Goal: Communication & Community: Answer question/provide support

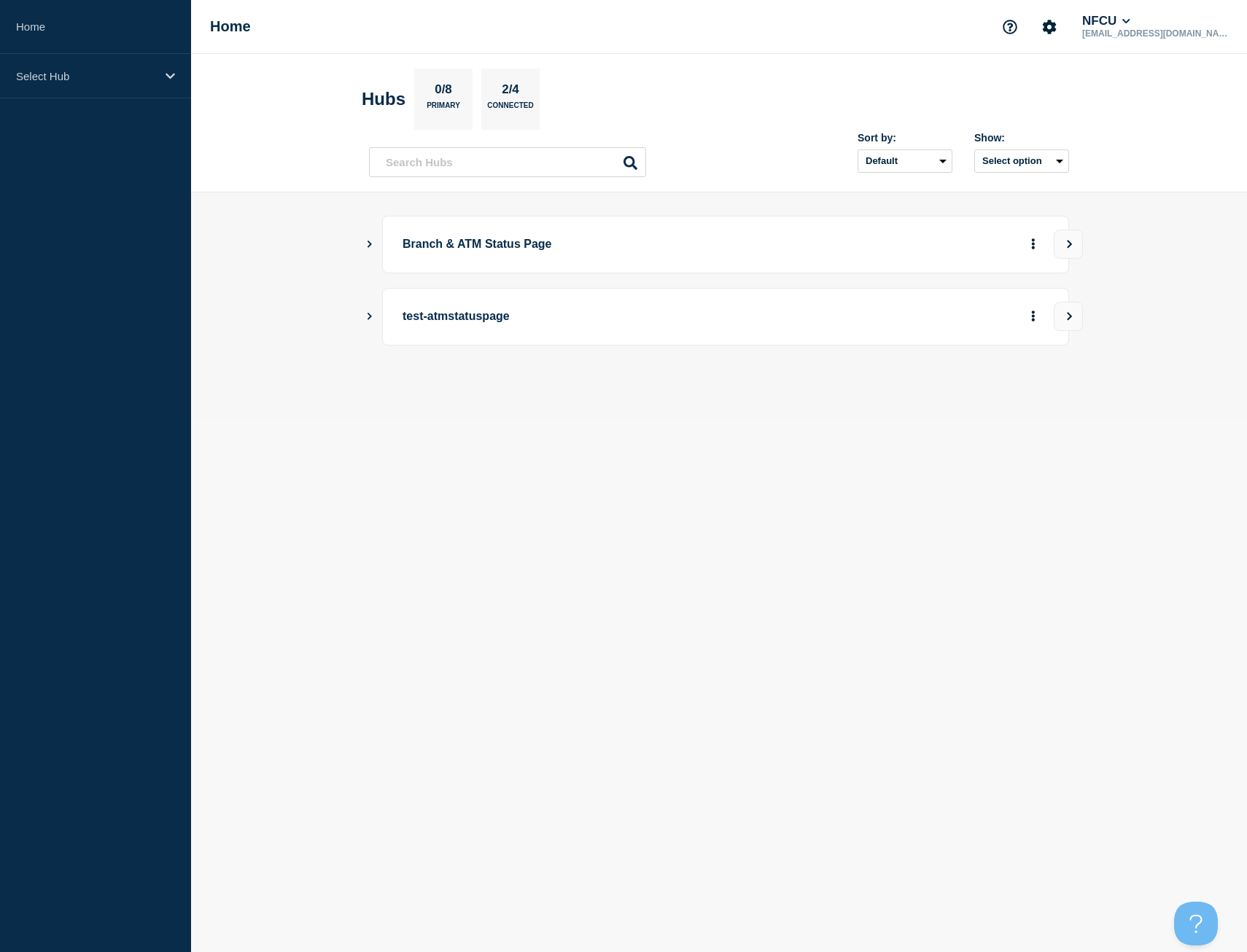
click at [370, 248] on icon "Show Connected Hubs" at bounding box center [370, 243] width 10 height 7
click at [969, 311] on button "See overview" at bounding box center [982, 318] width 77 height 29
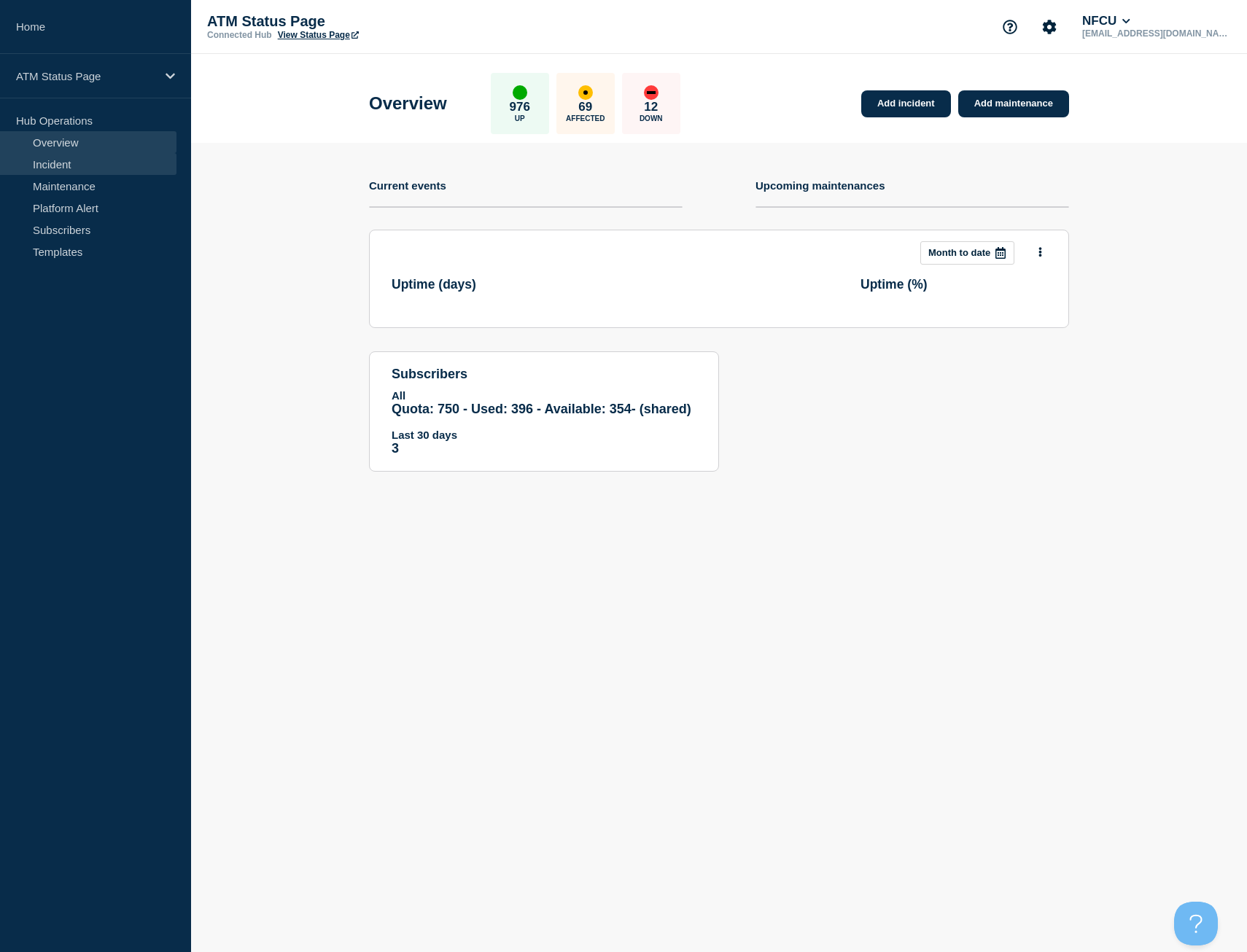
click at [102, 161] on link "Incident" at bounding box center [88, 163] width 176 height 22
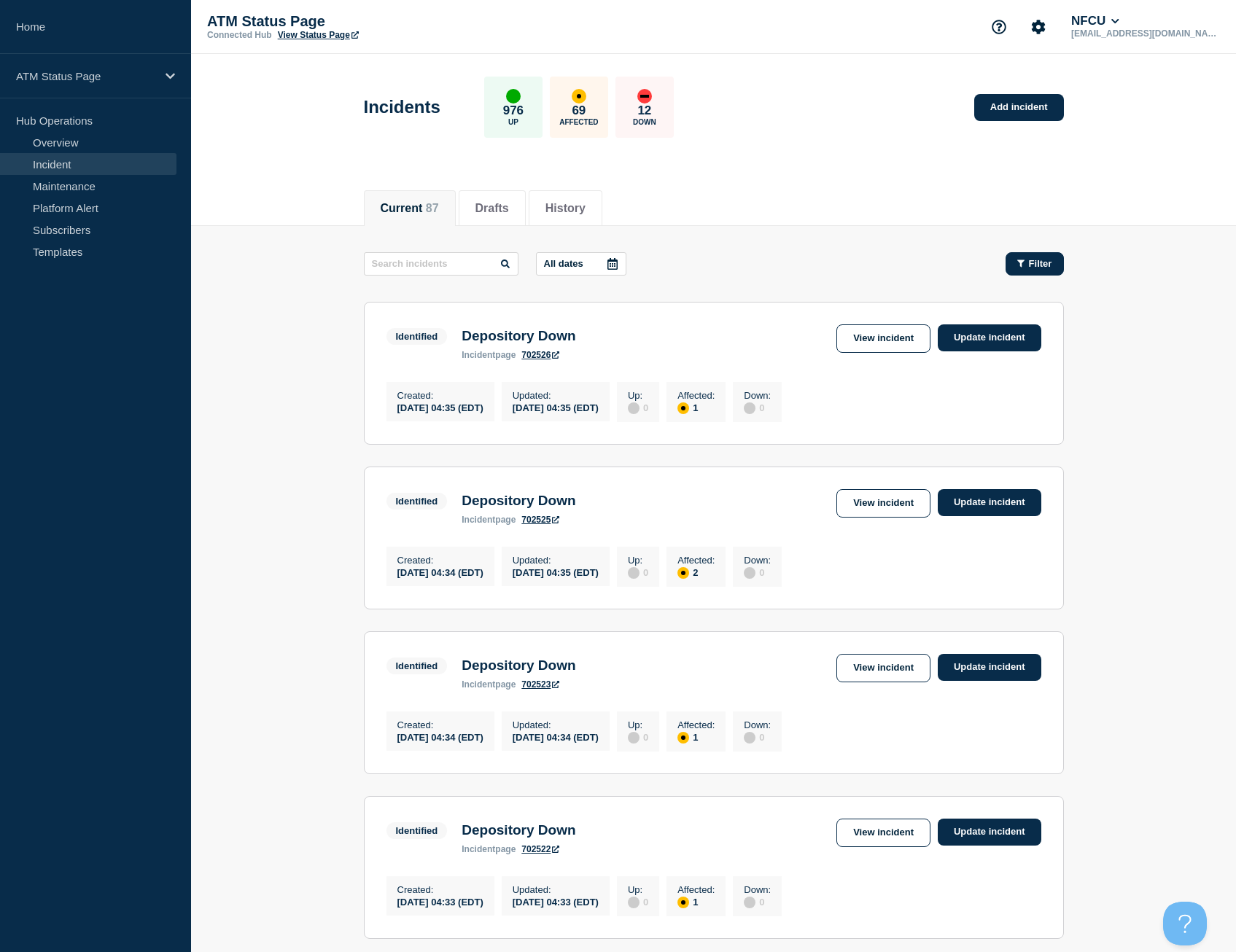
click at [1030, 253] on button "Filter" at bounding box center [1035, 264] width 59 height 23
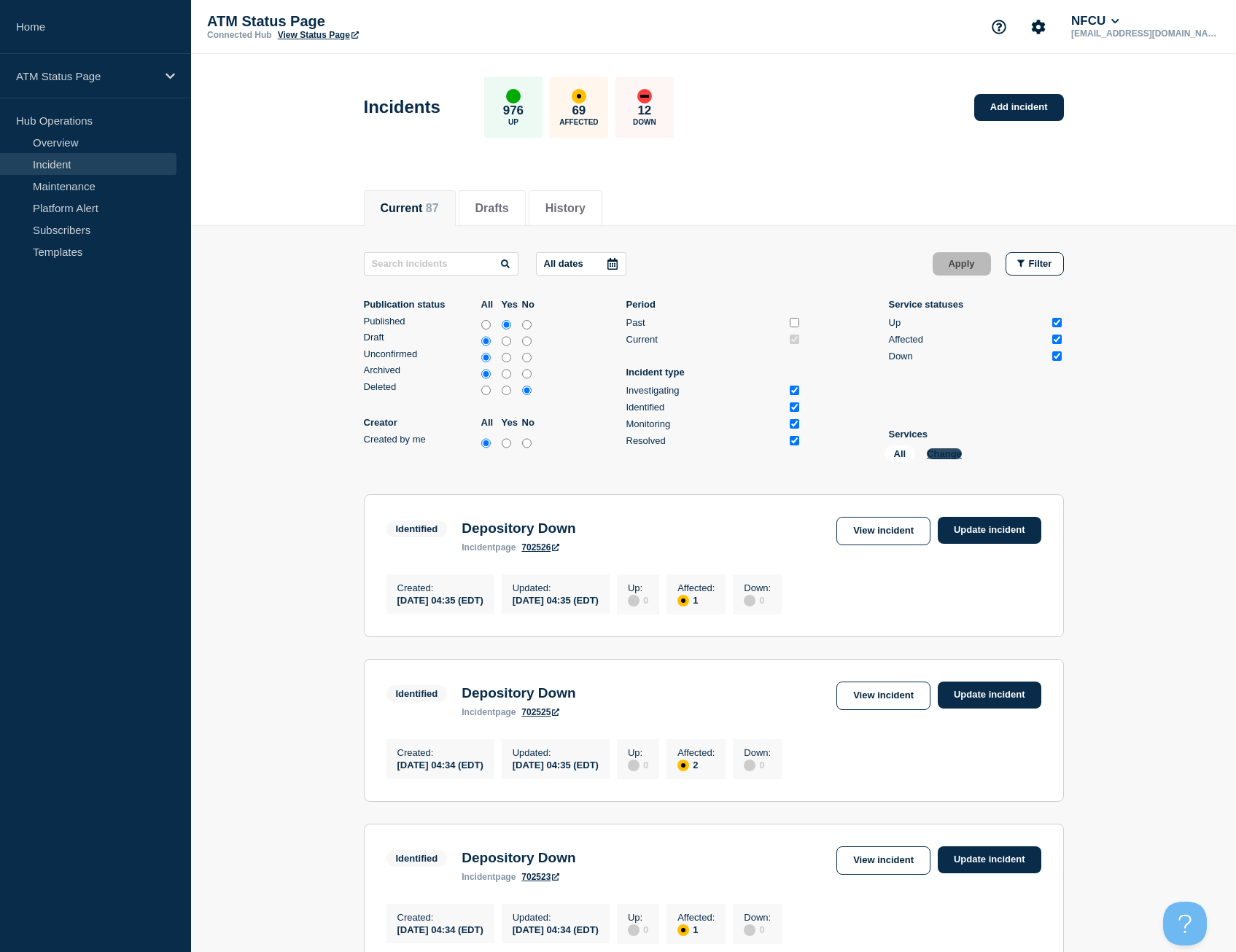
click at [950, 452] on button "Change" at bounding box center [944, 453] width 35 height 11
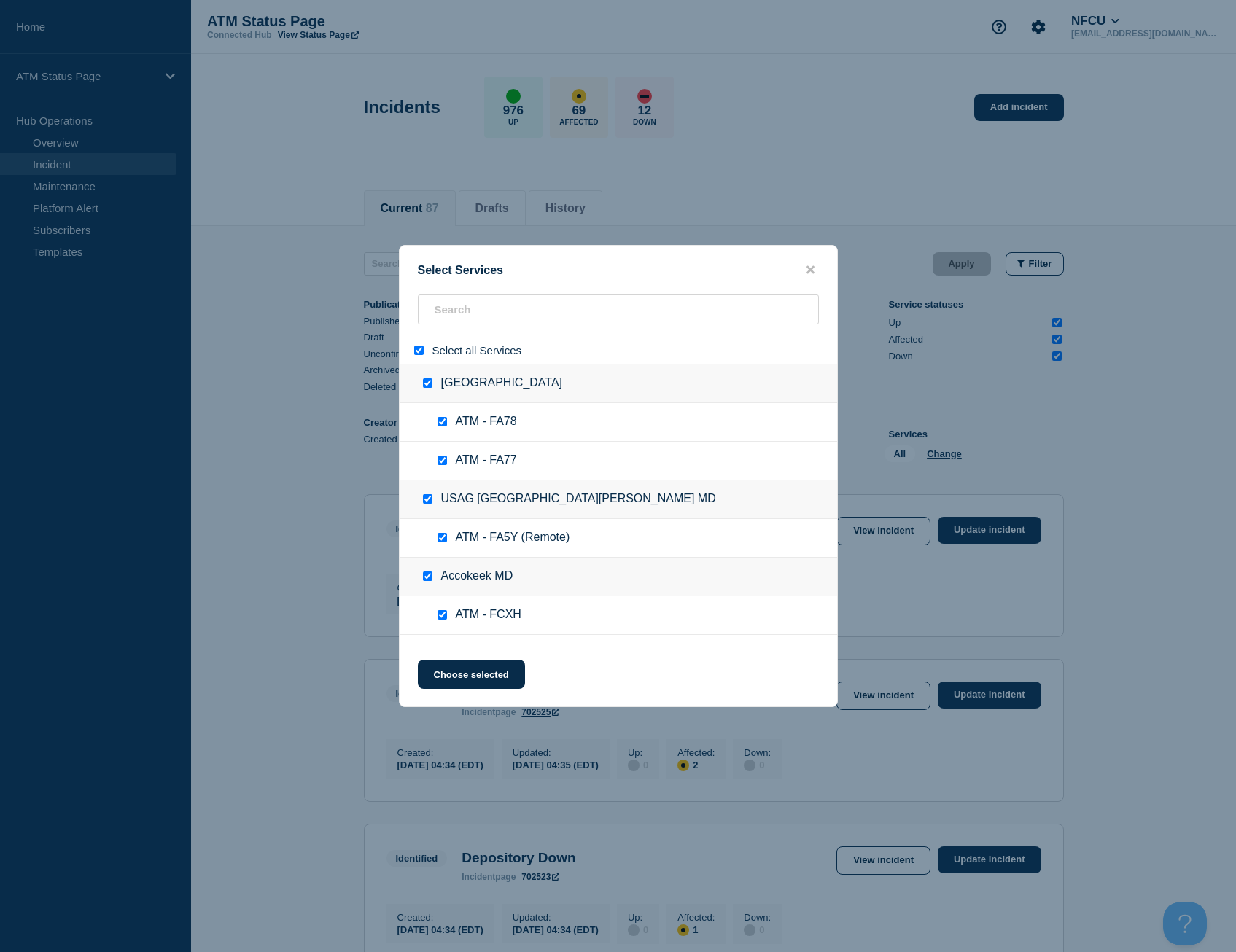
click at [424, 351] on div at bounding box center [422, 350] width 22 height 14
click at [419, 351] on input "select all" at bounding box center [419, 350] width 10 height 10
checkbox input "false"
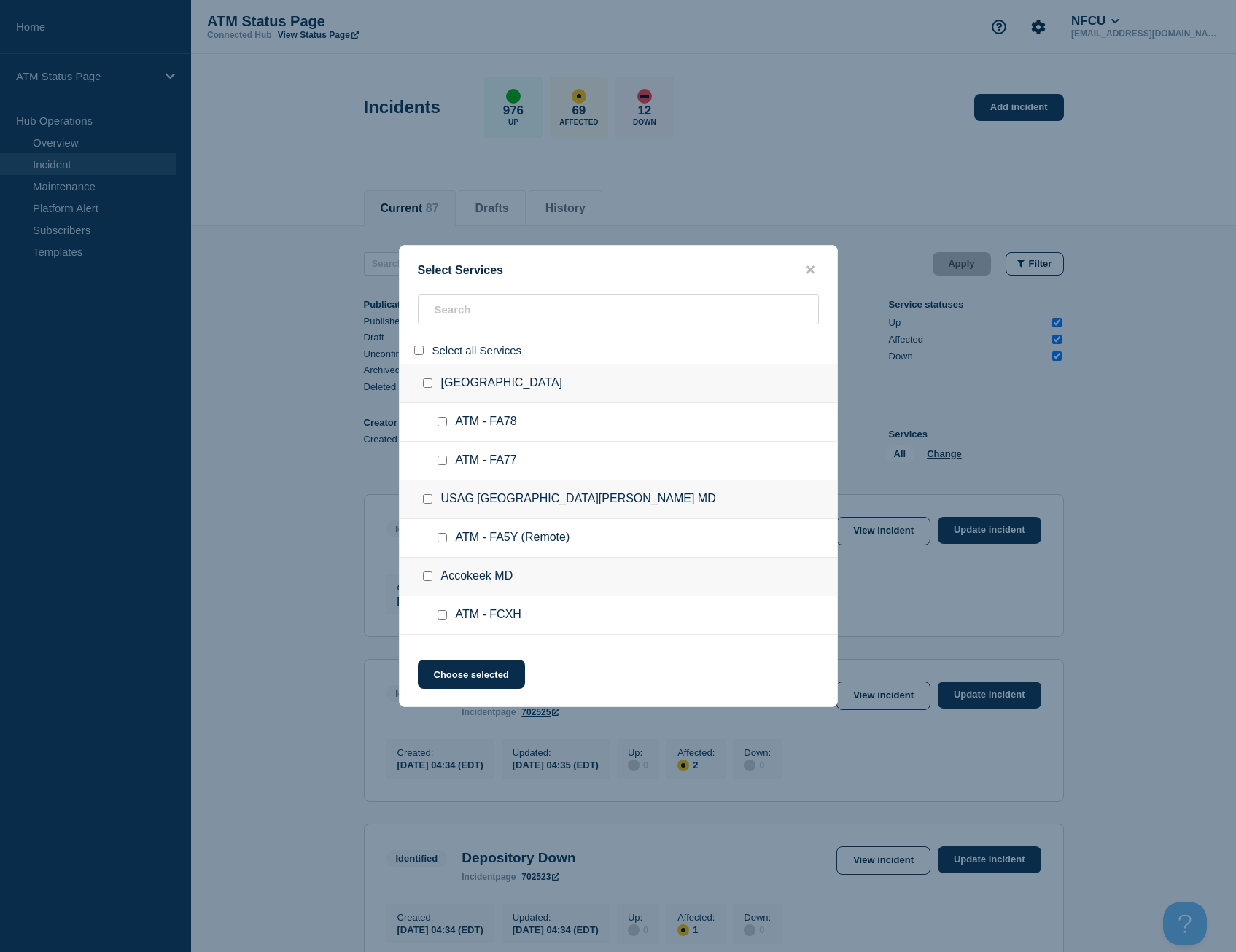
checkbox input "false"
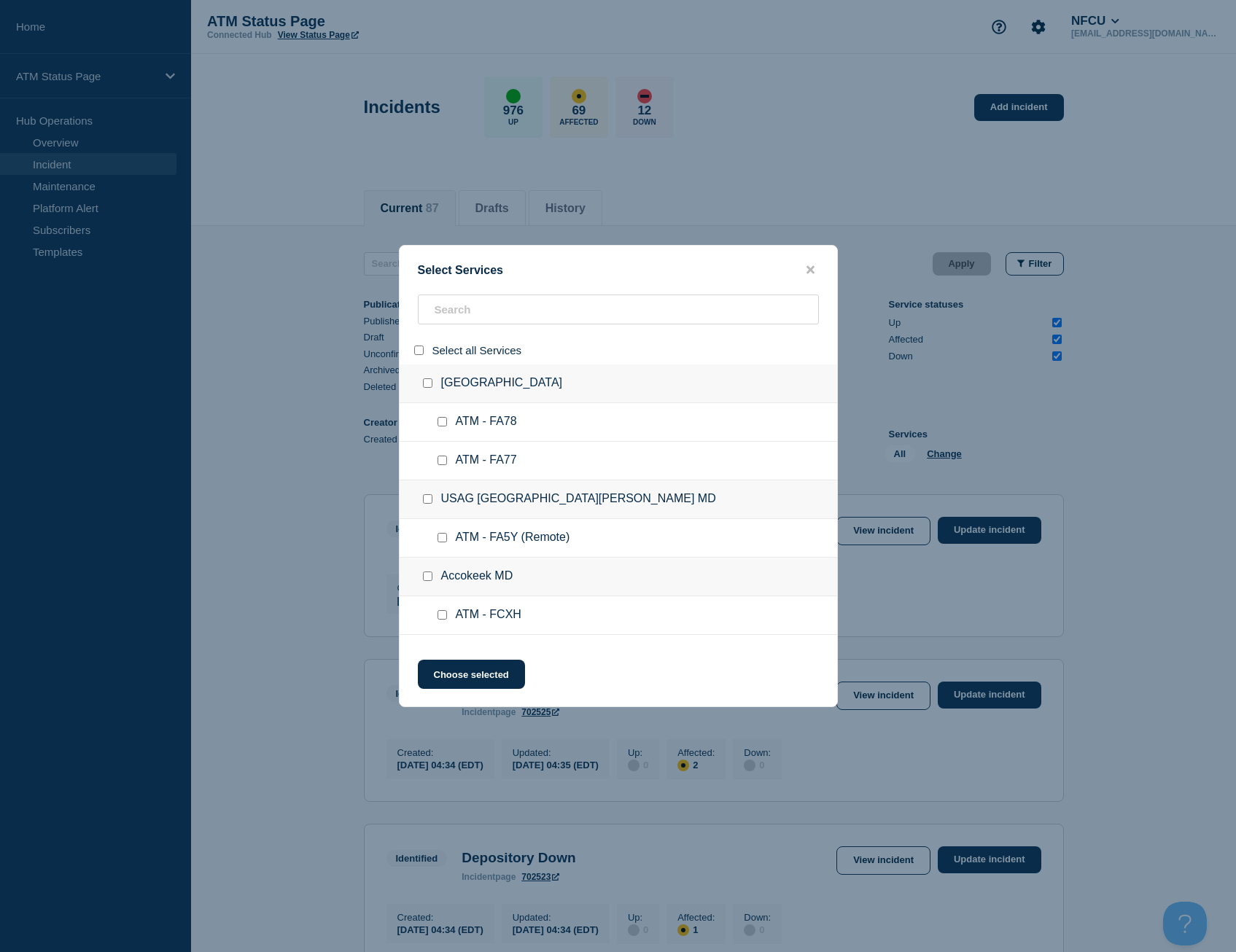
checkbox input "false"
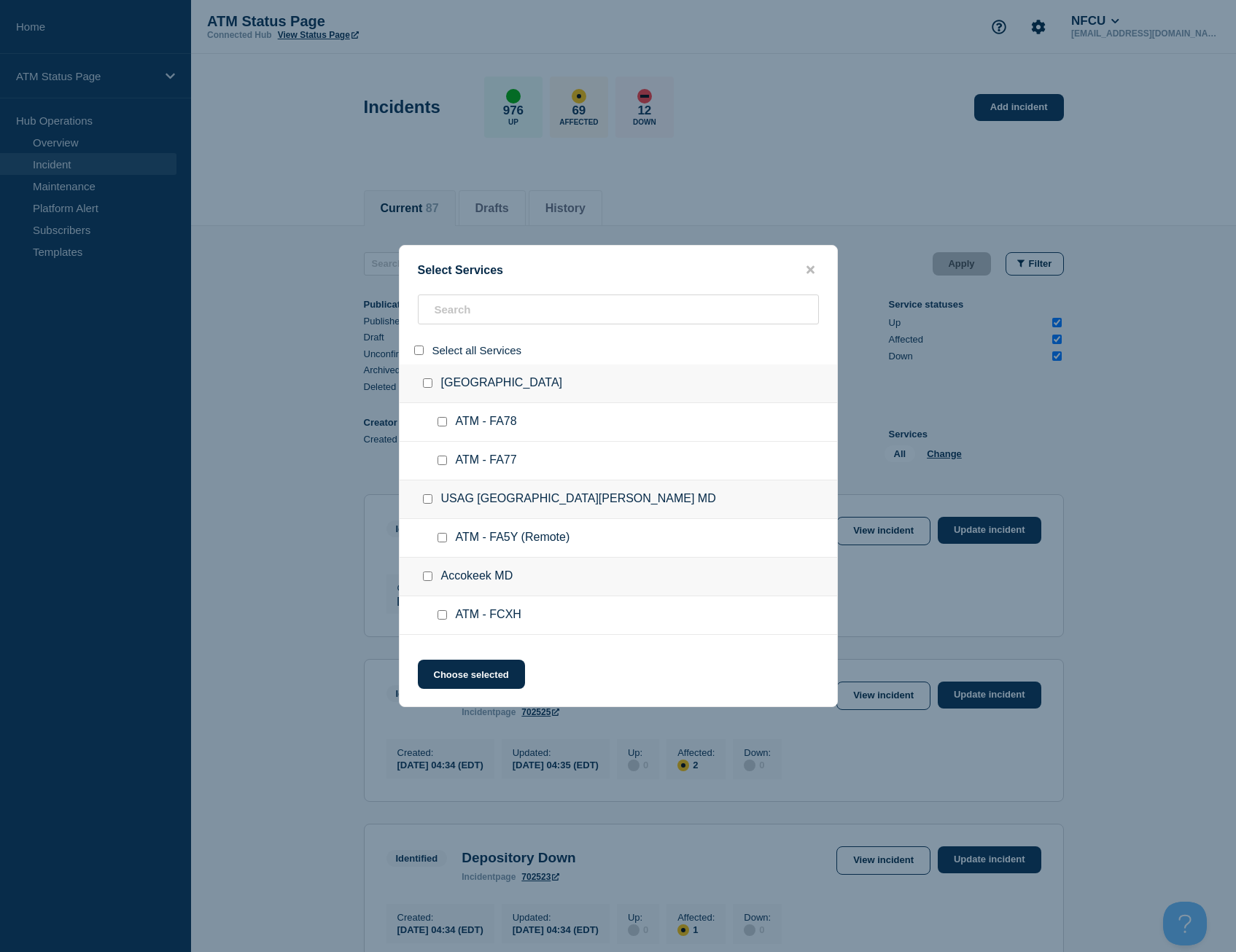
checkbox input "false"
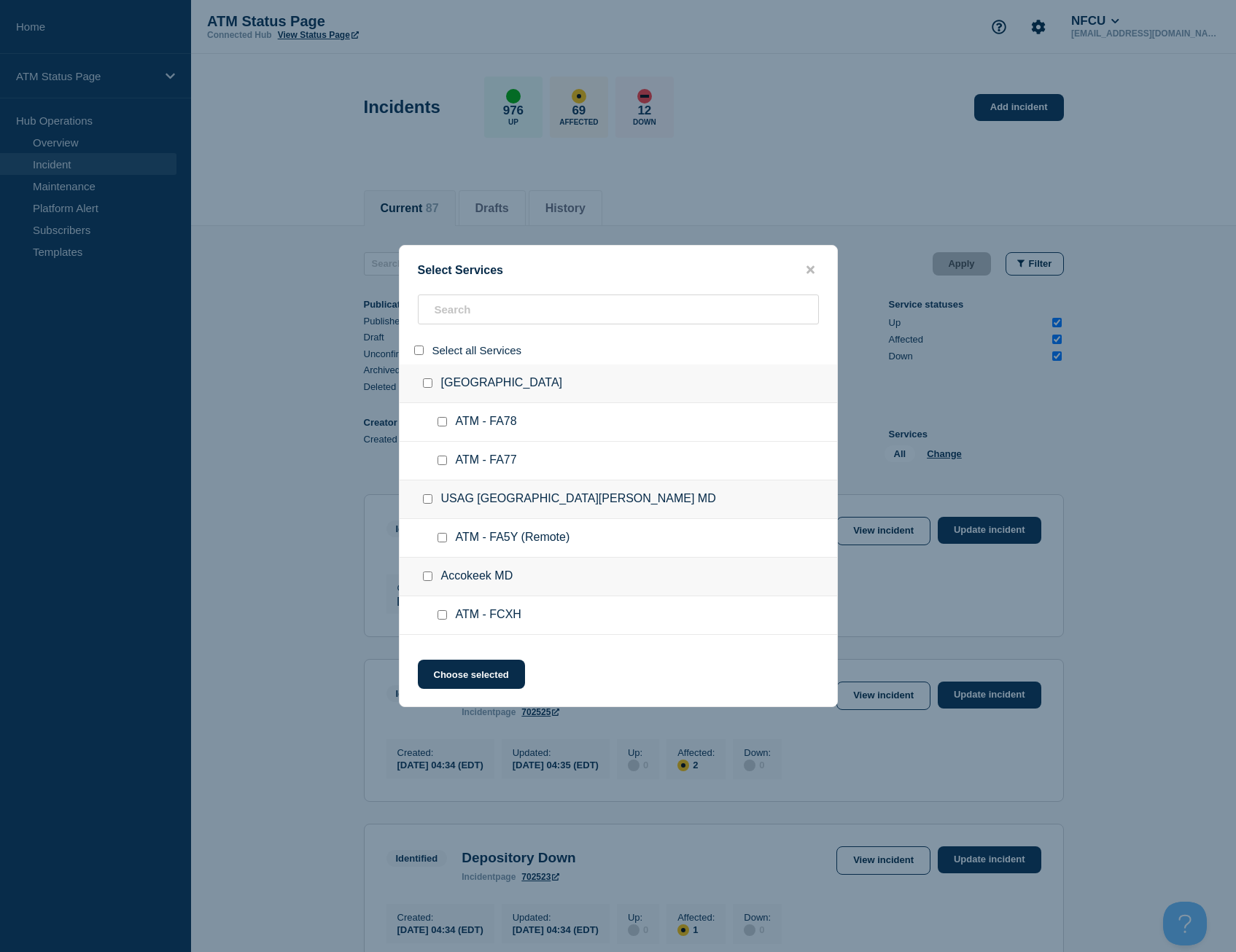
checkbox input "false"
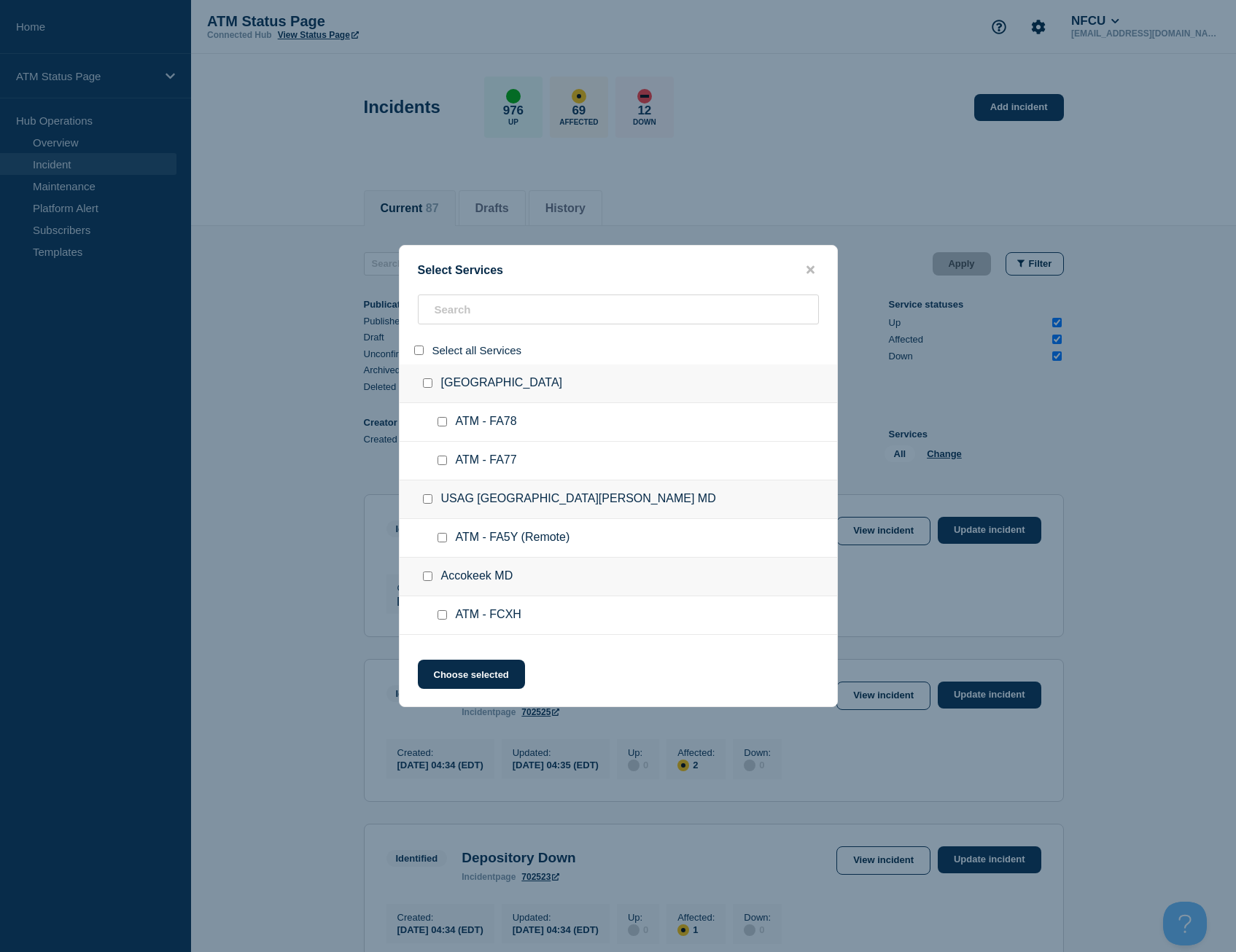
checkbox input "false"
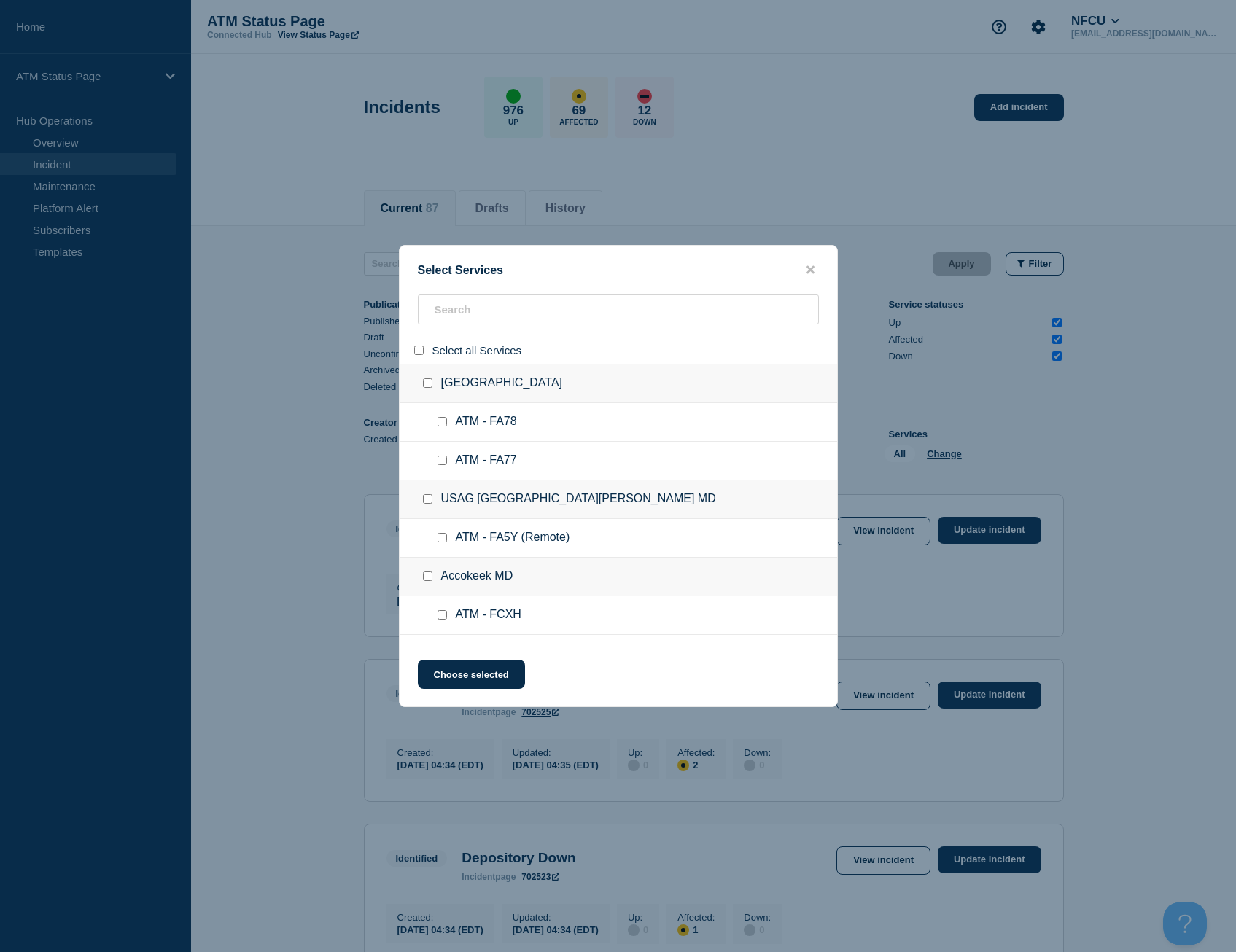
checkbox input "false"
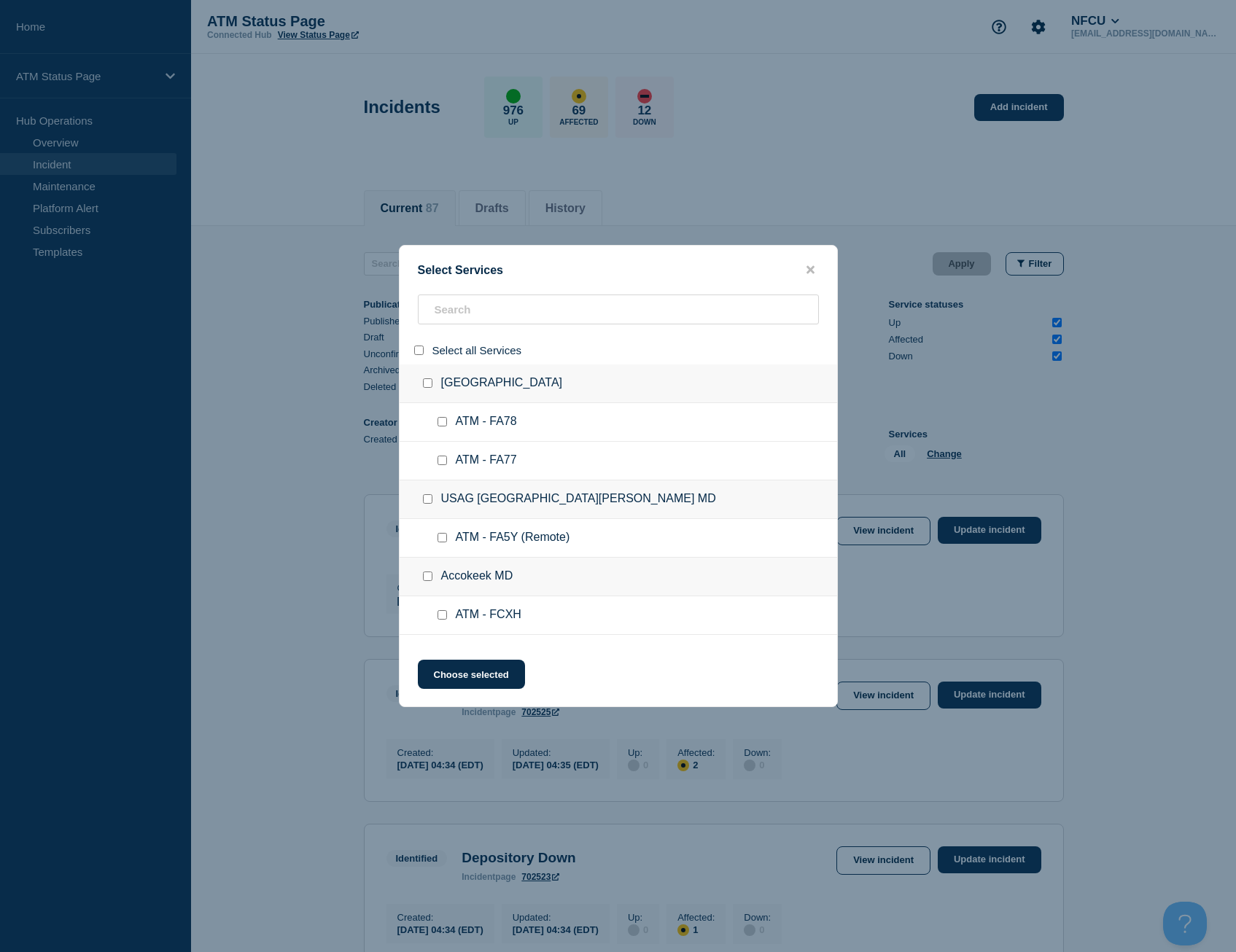
checkbox input "false"
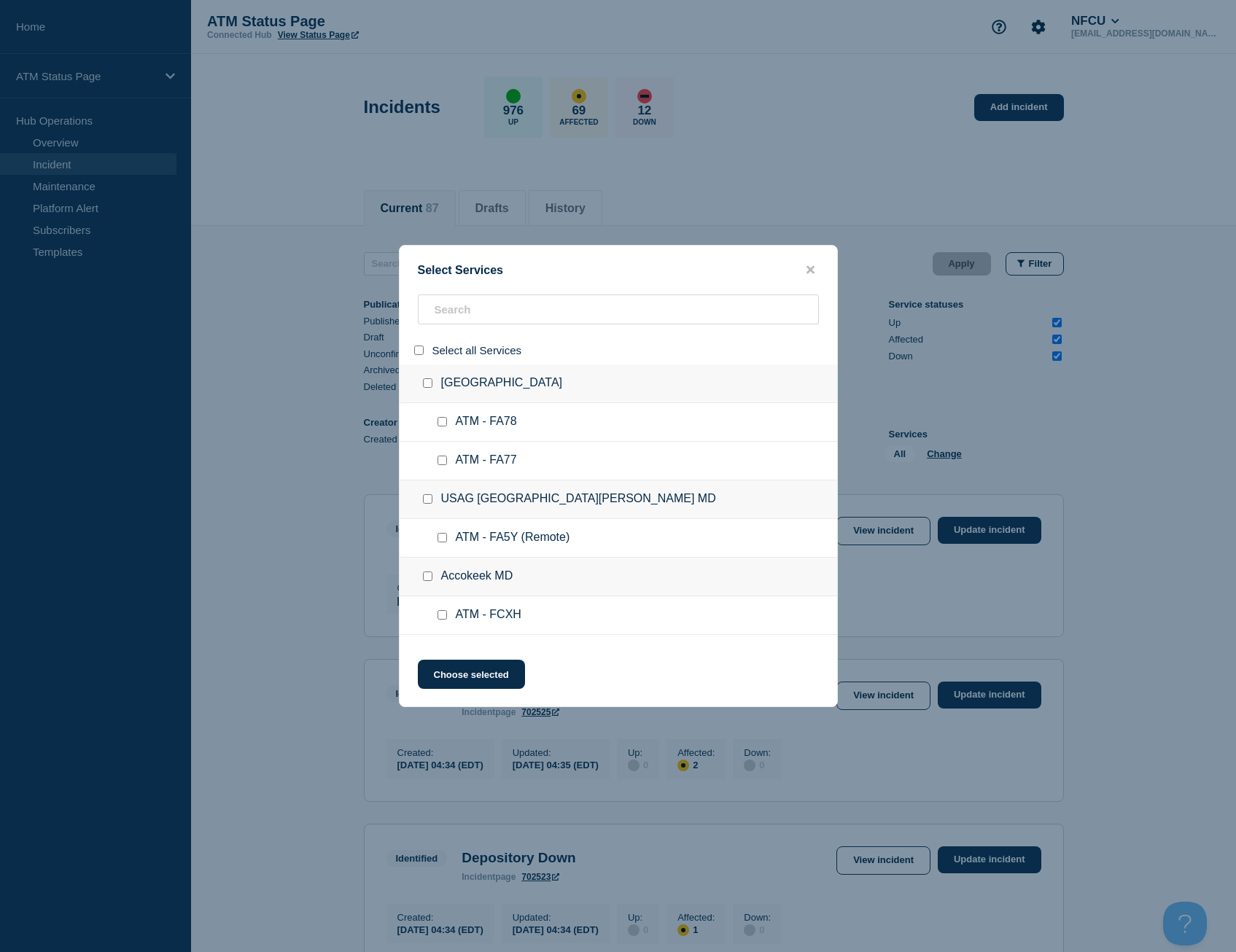
checkbox input "false"
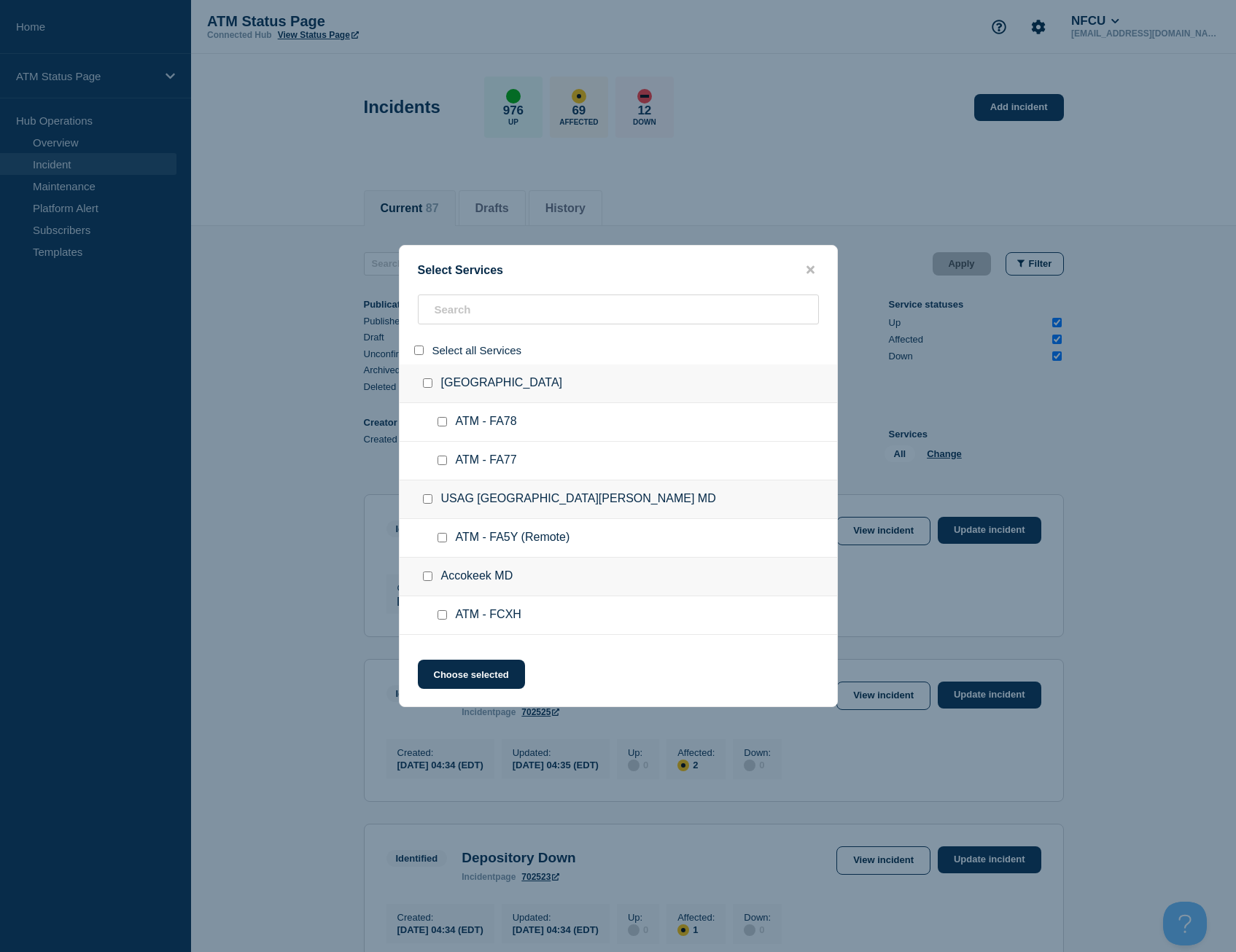
checkbox input "false"
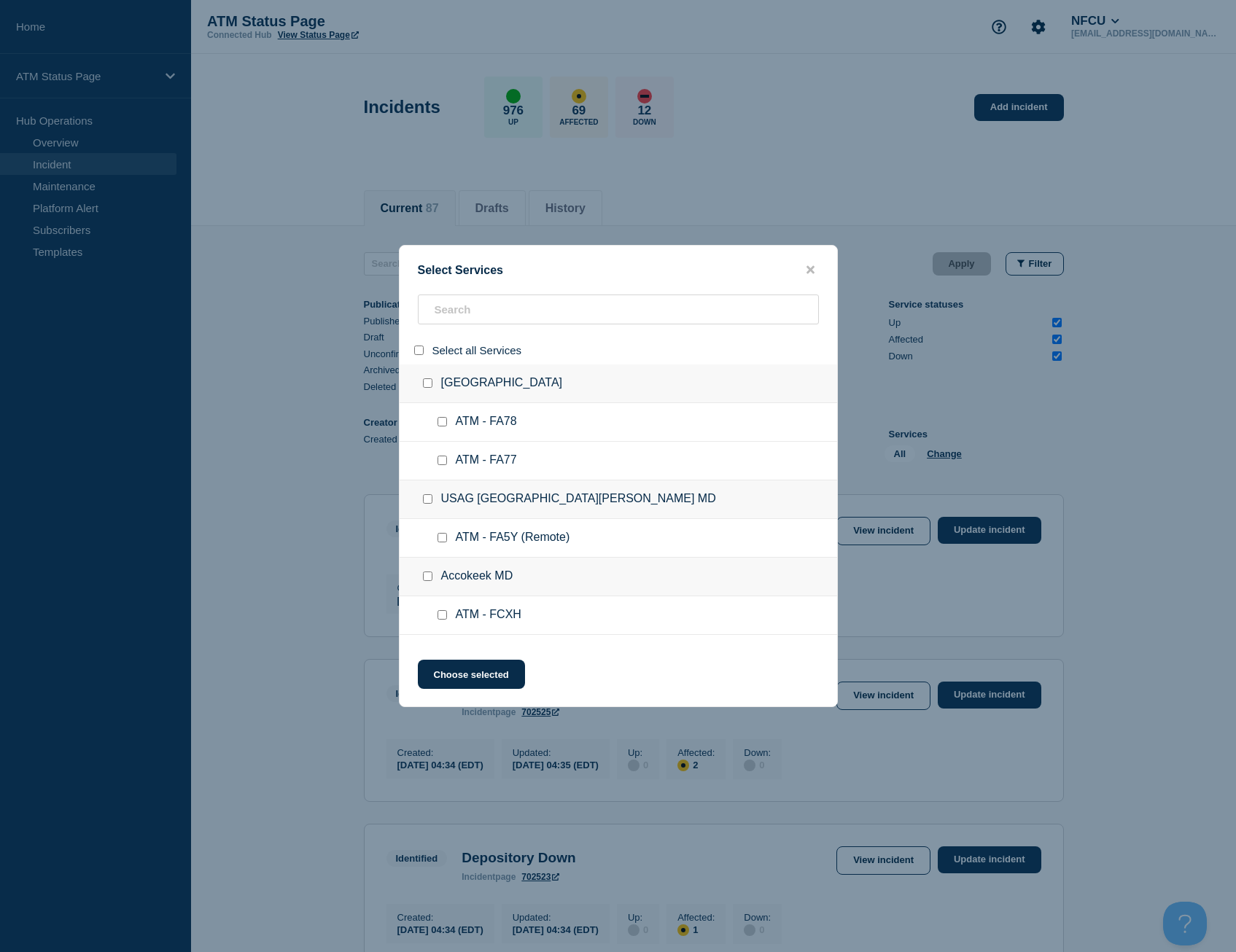
checkbox input "false"
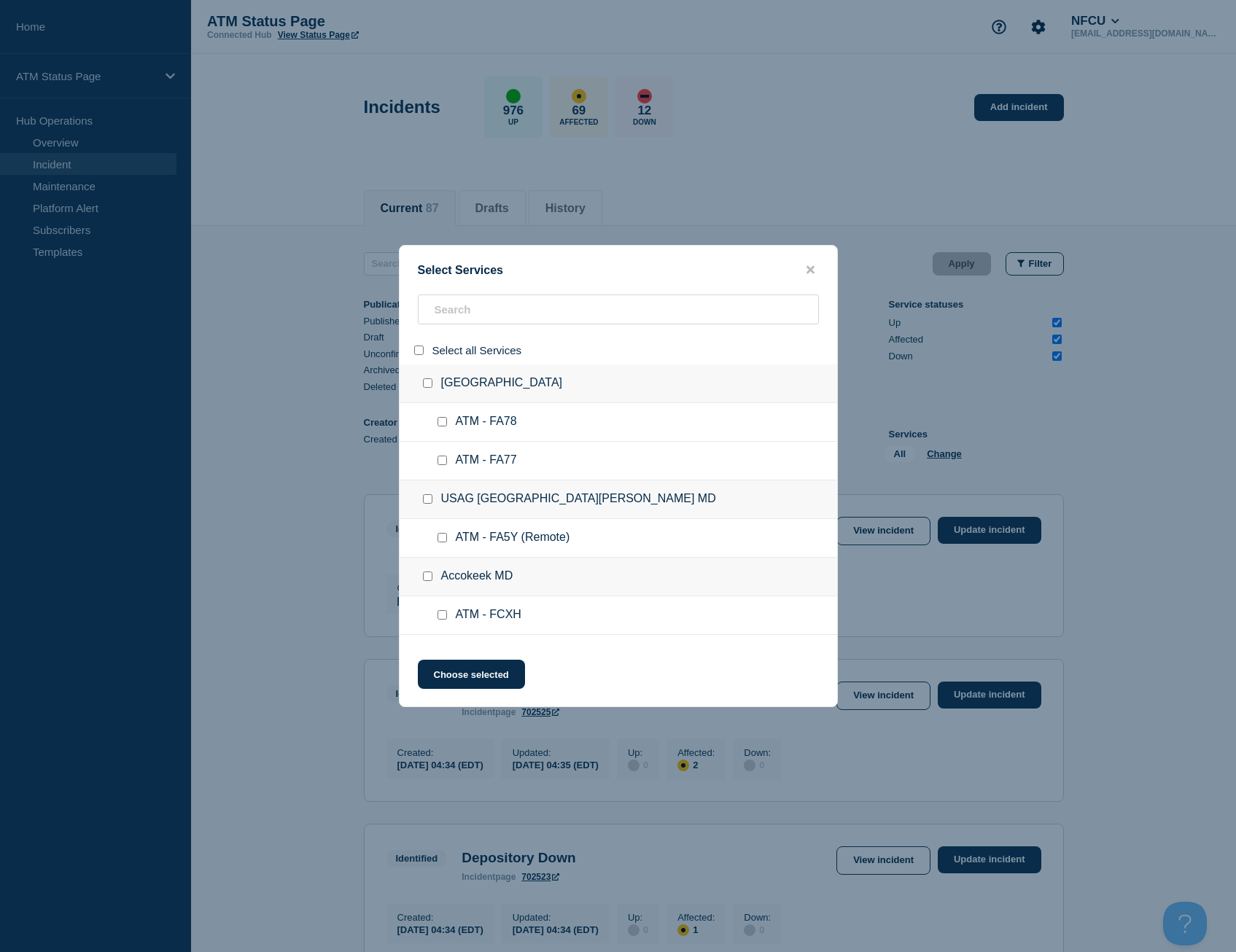
checkbox input "false"
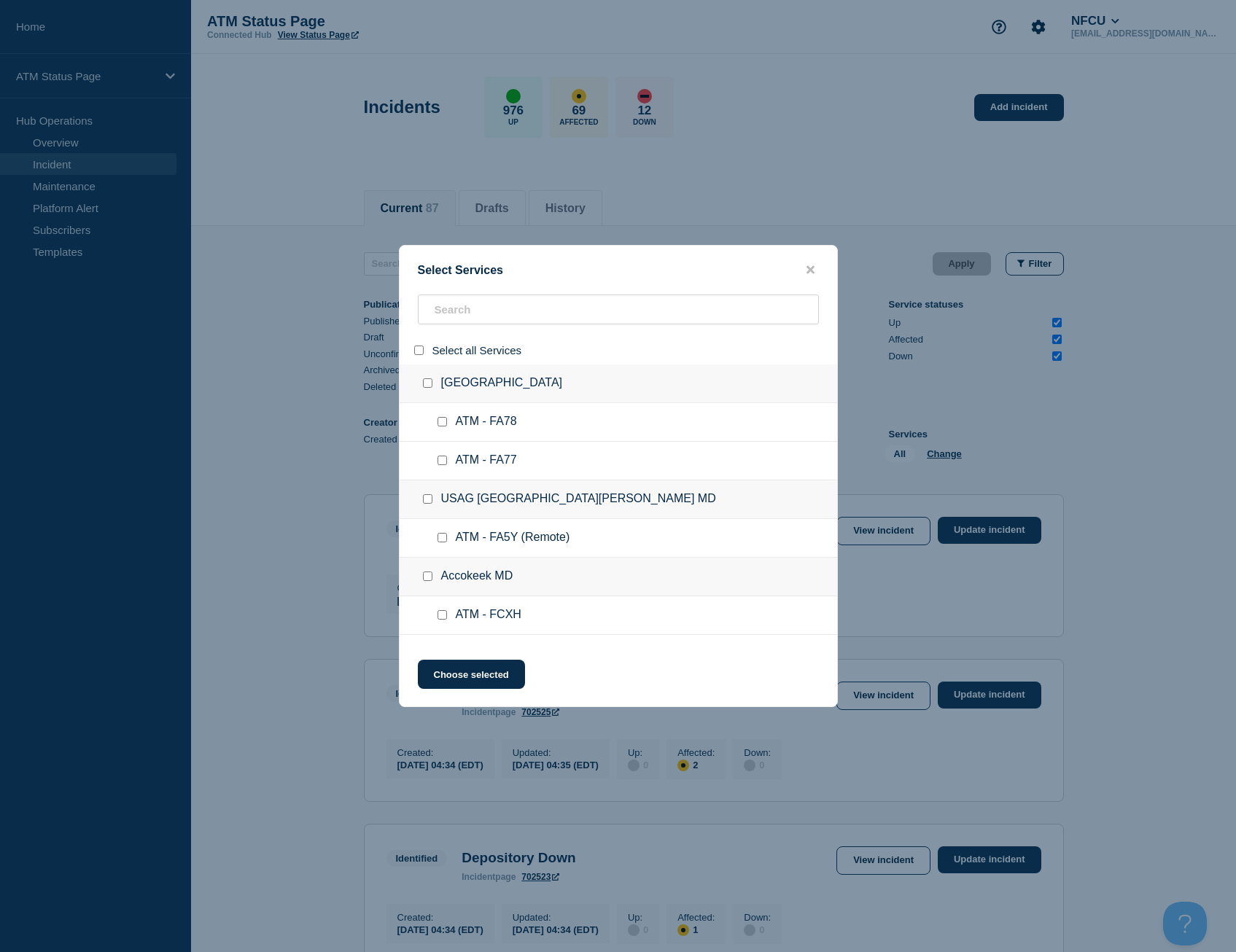
checkbox input "false"
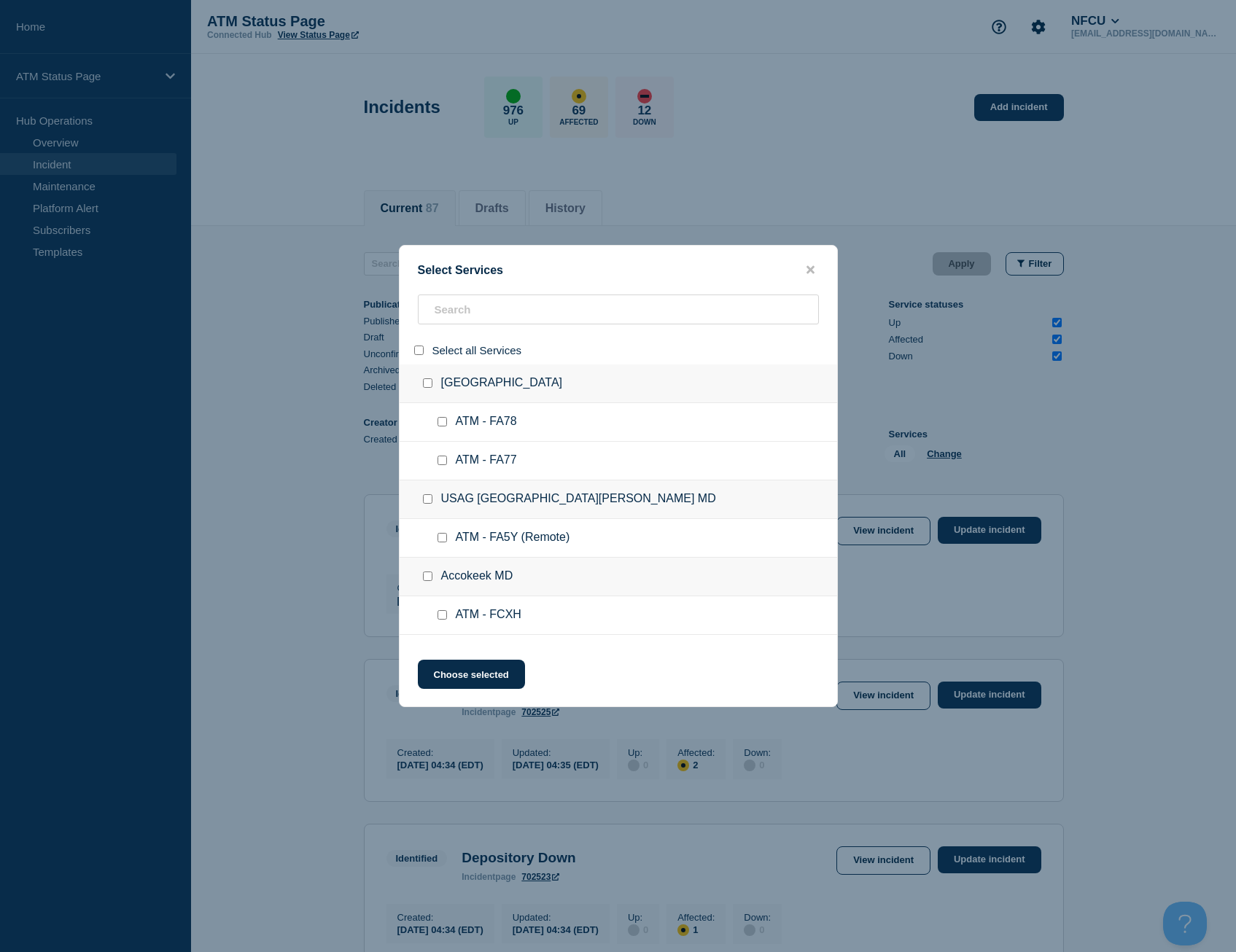
checkbox input "false"
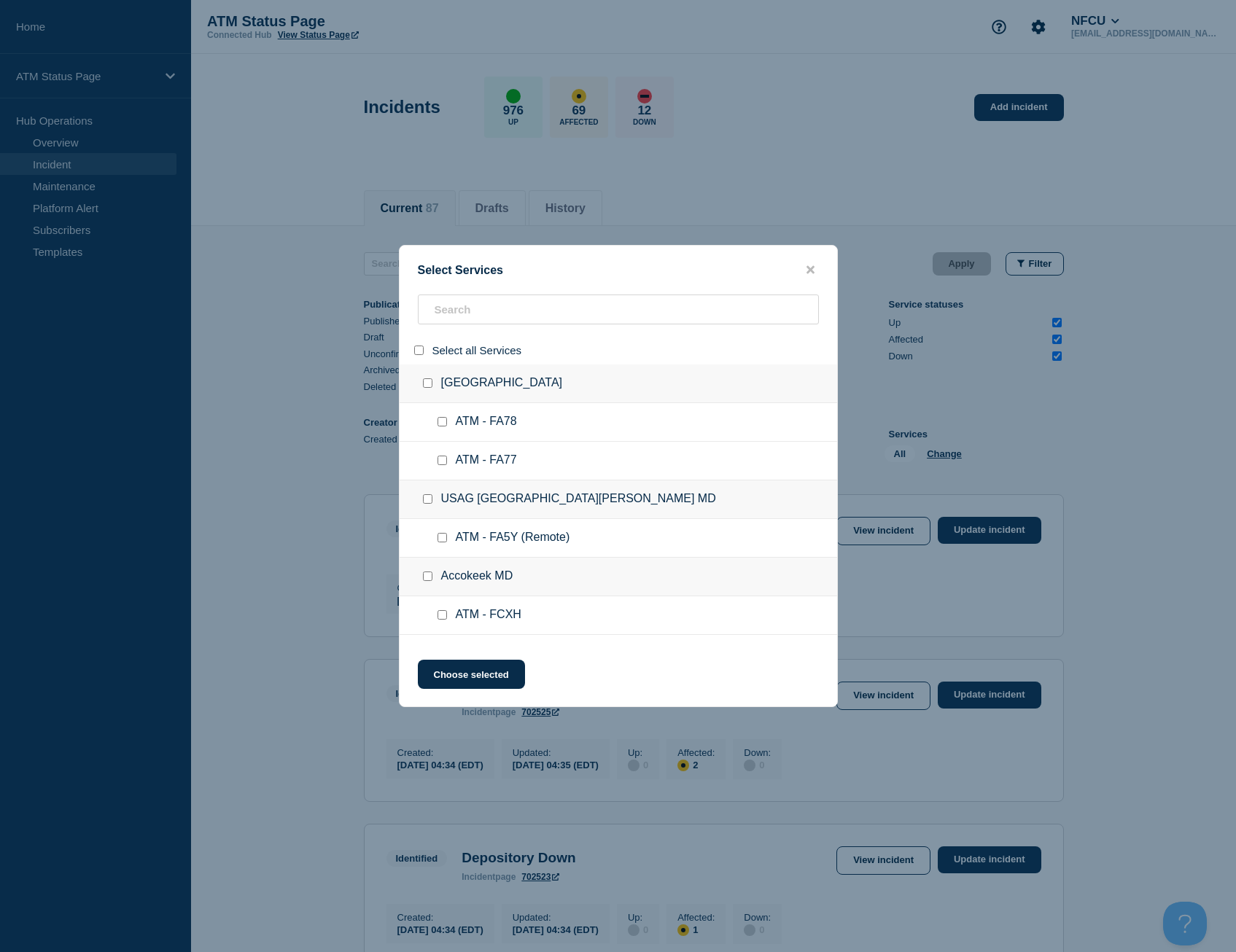
checkbox input "false"
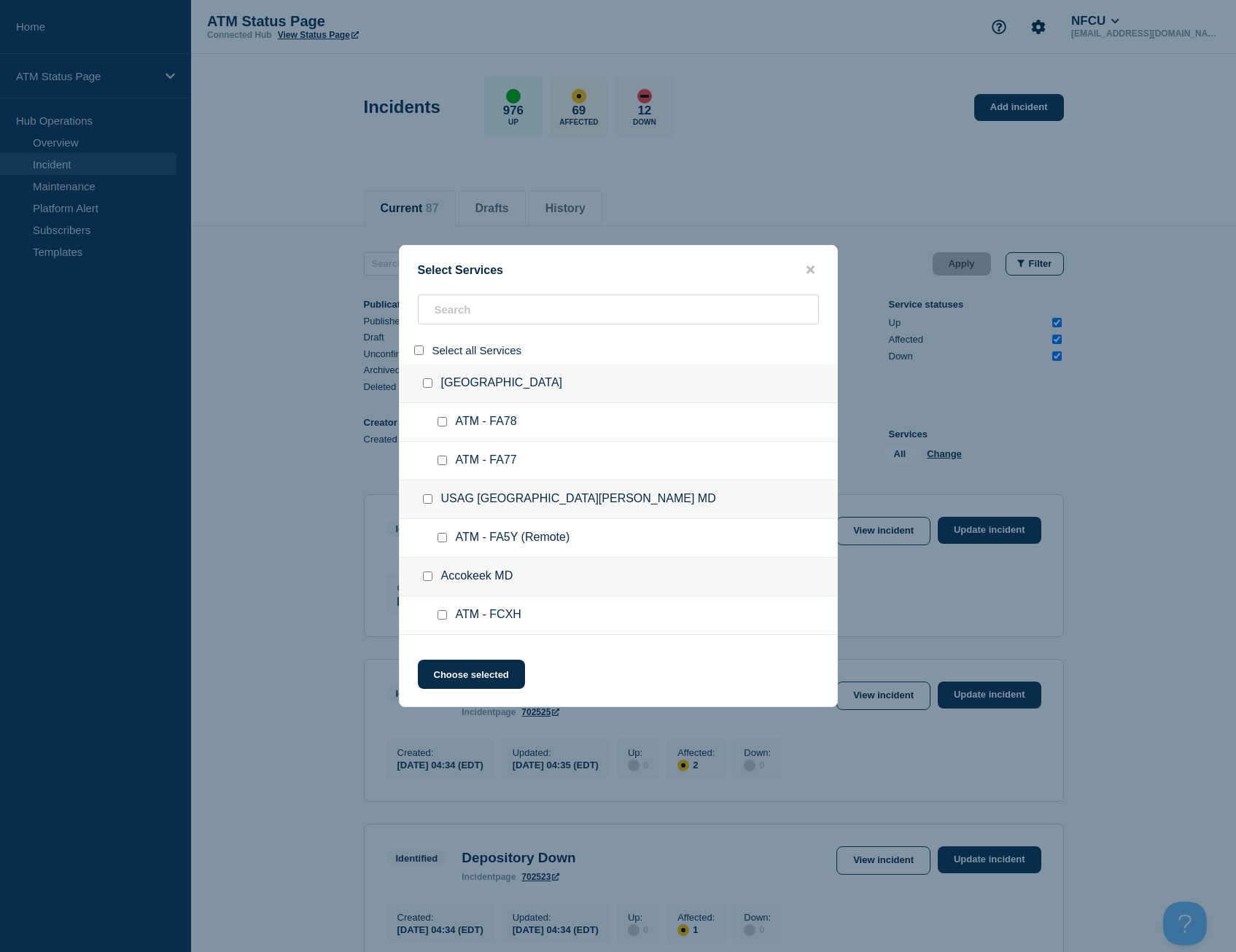
checkbox input "false"
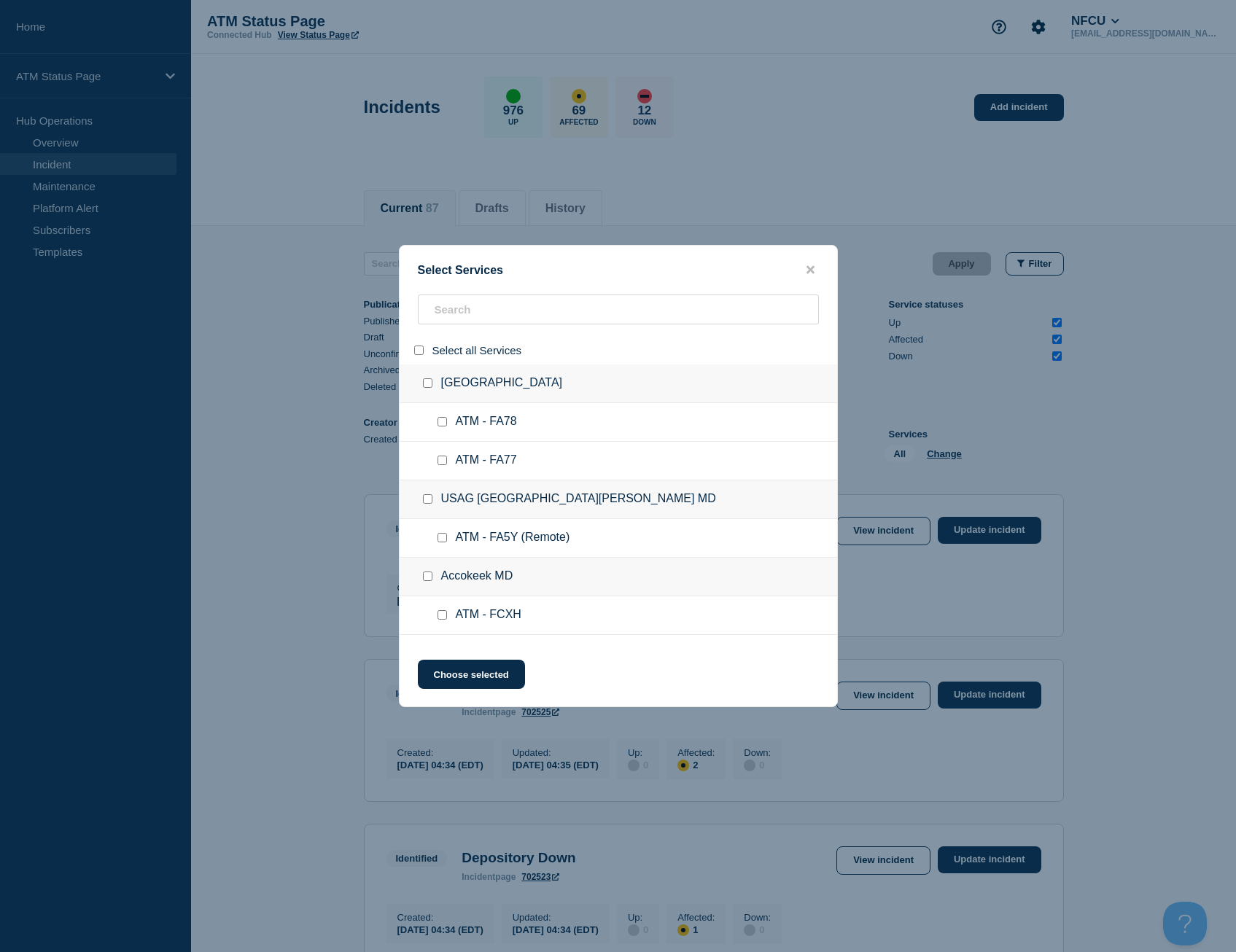
checkbox input "false"
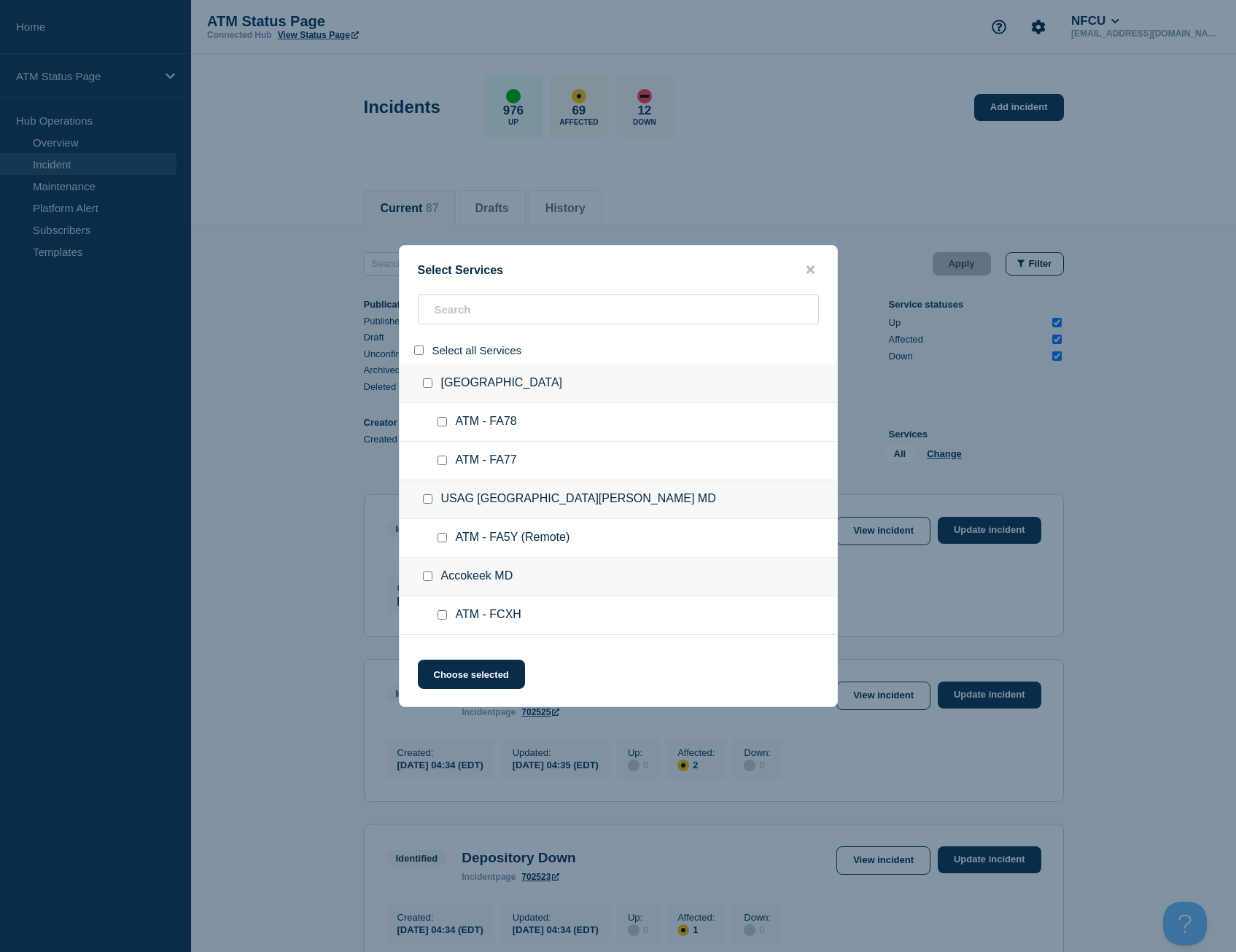
checkbox input "false"
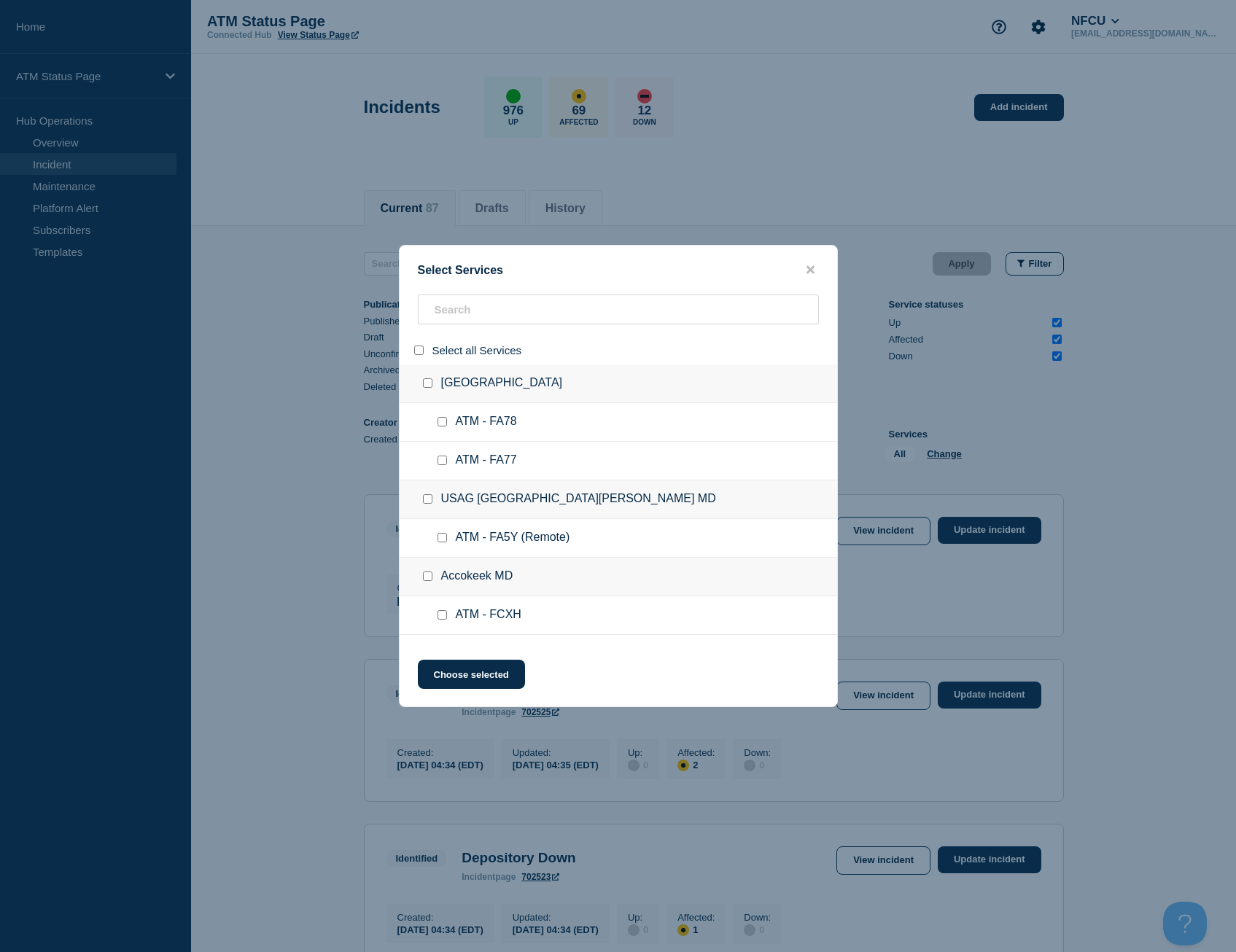
checkbox input "false"
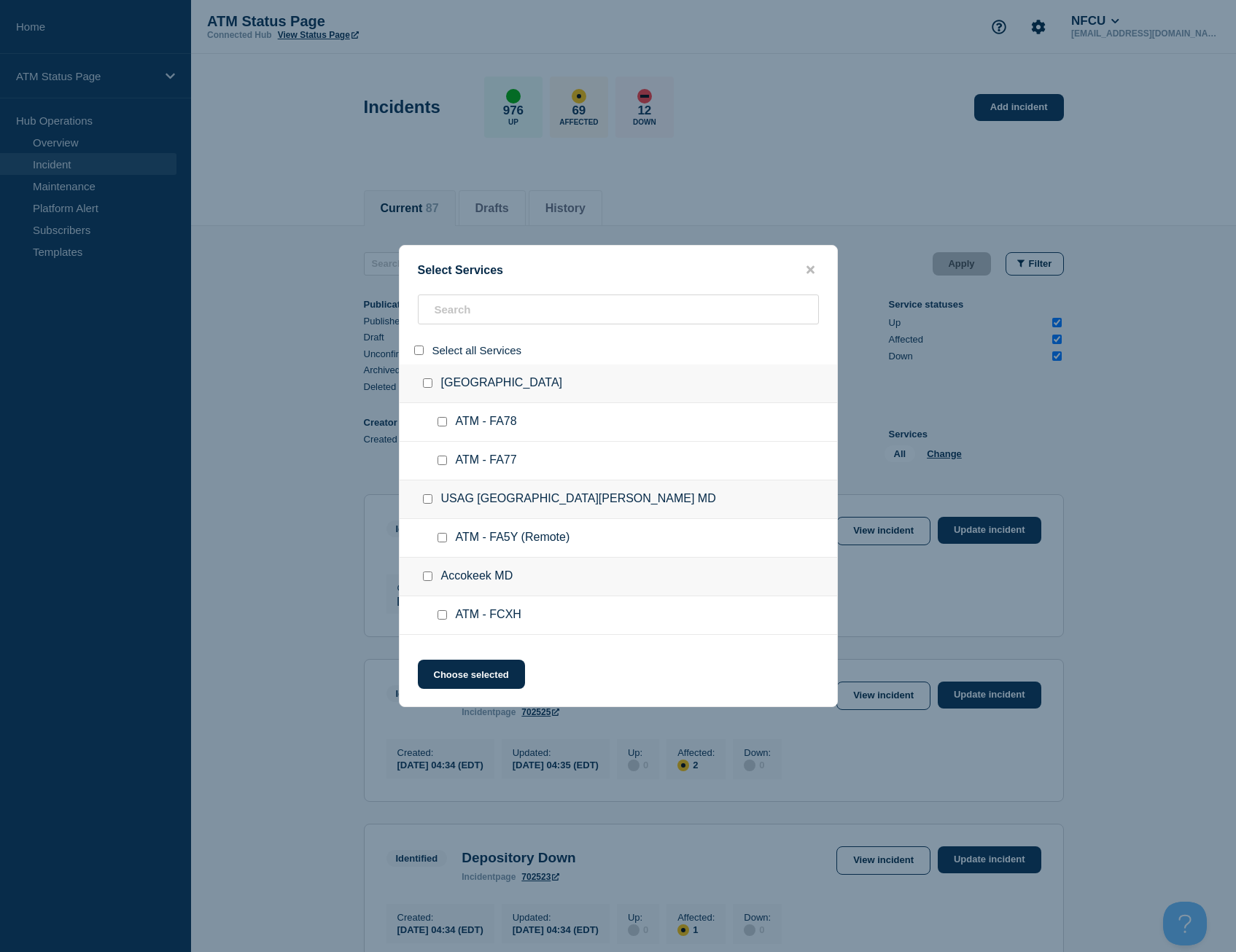
checkbox input "false"
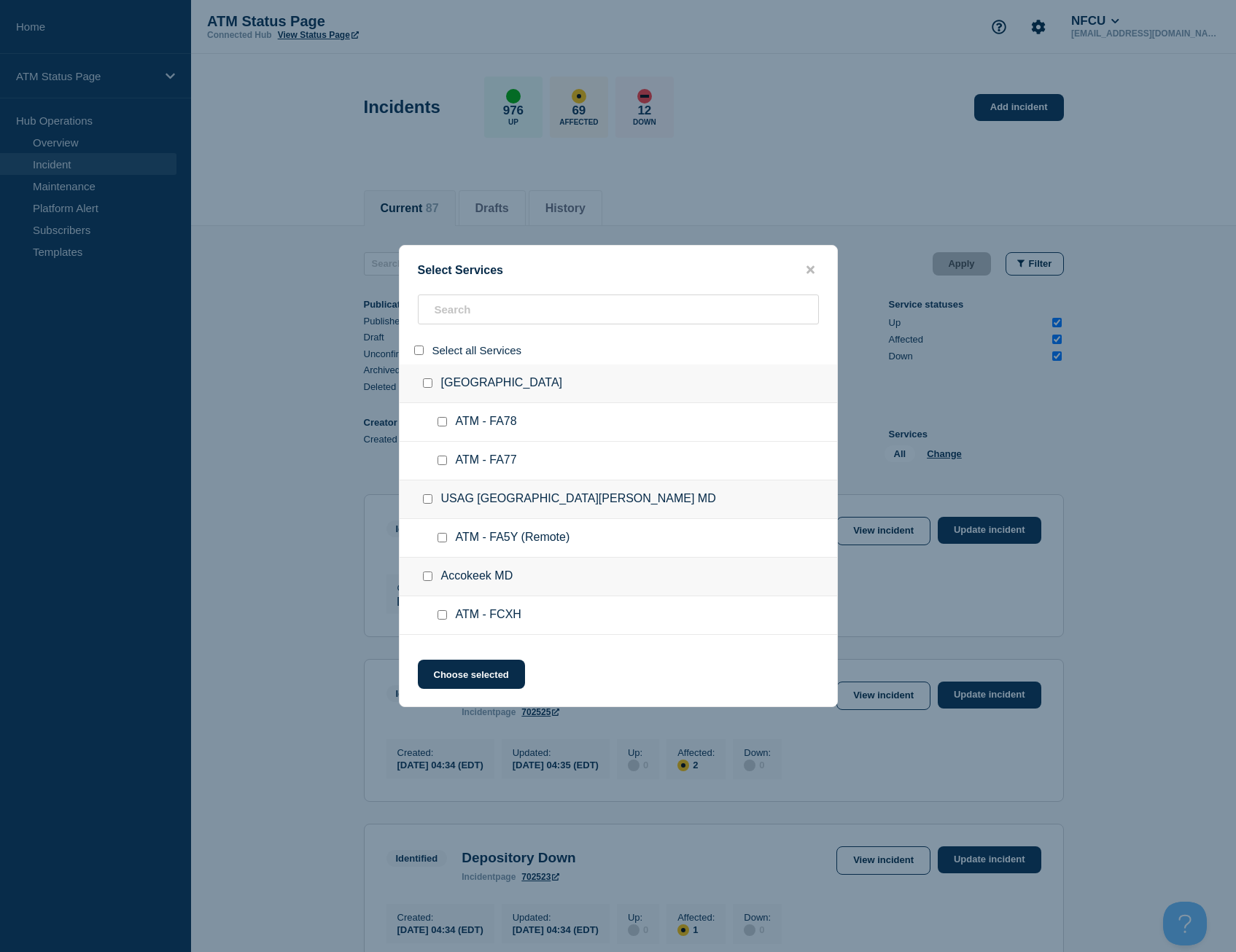
checkbox input "false"
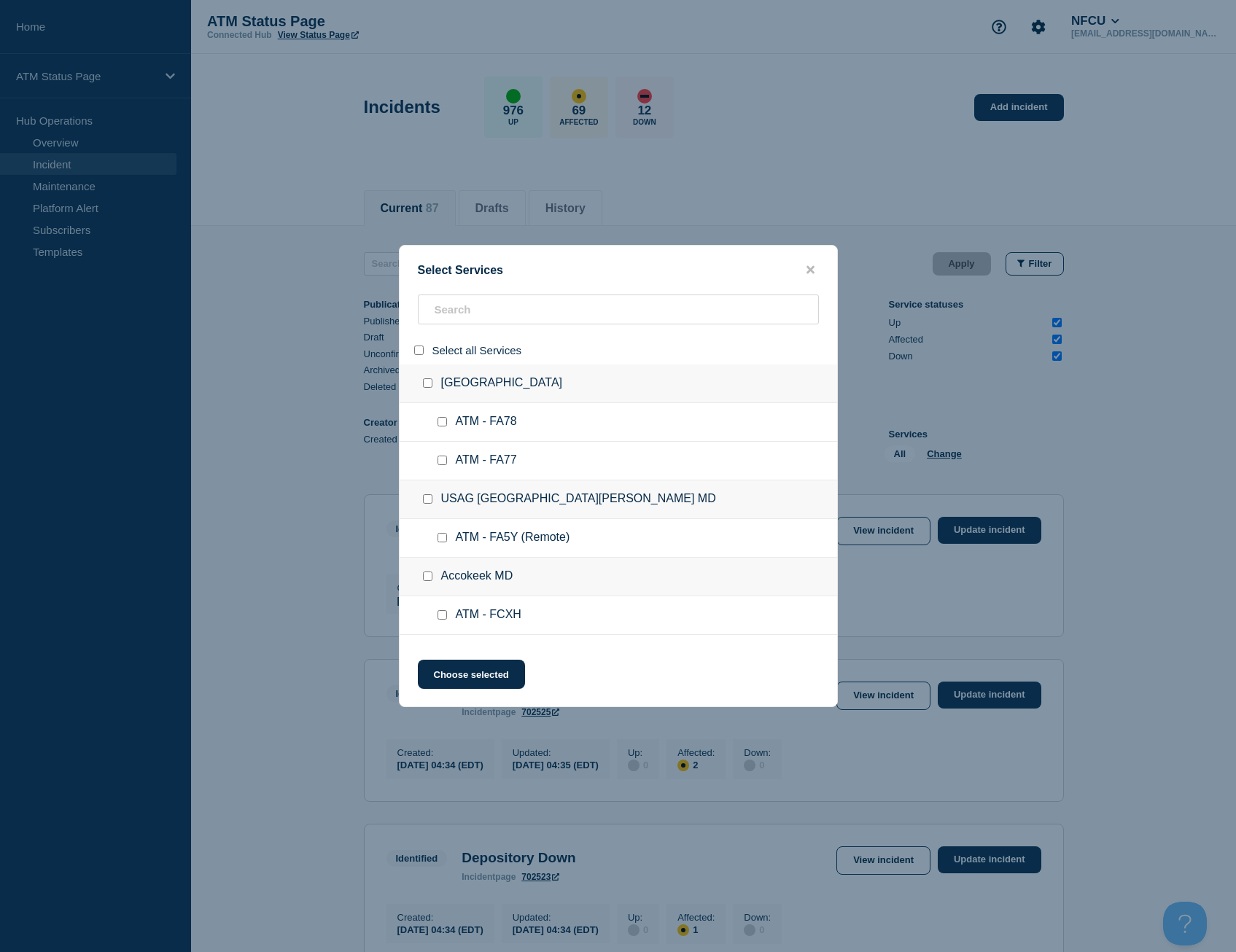
checkbox input "false"
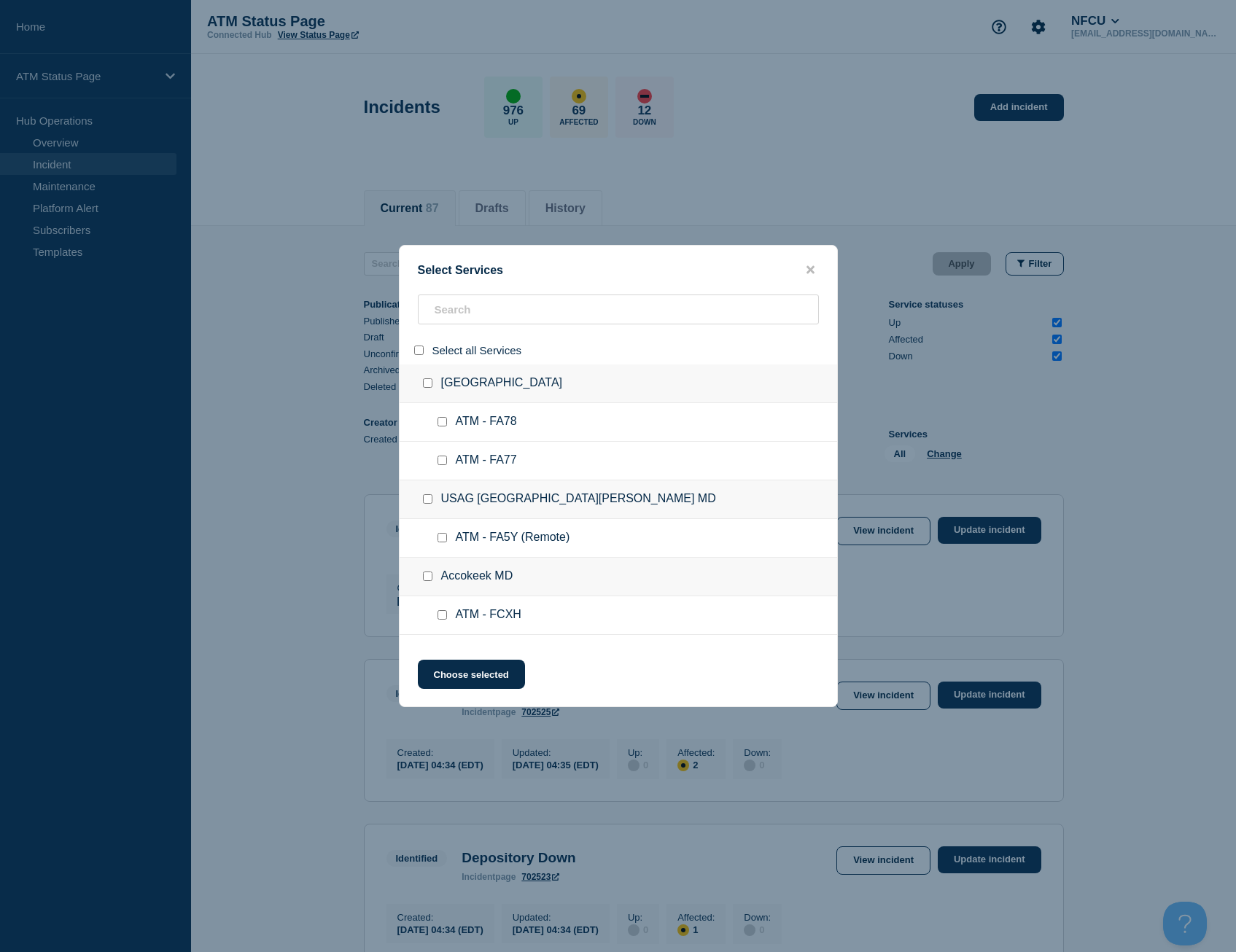
checkbox input "false"
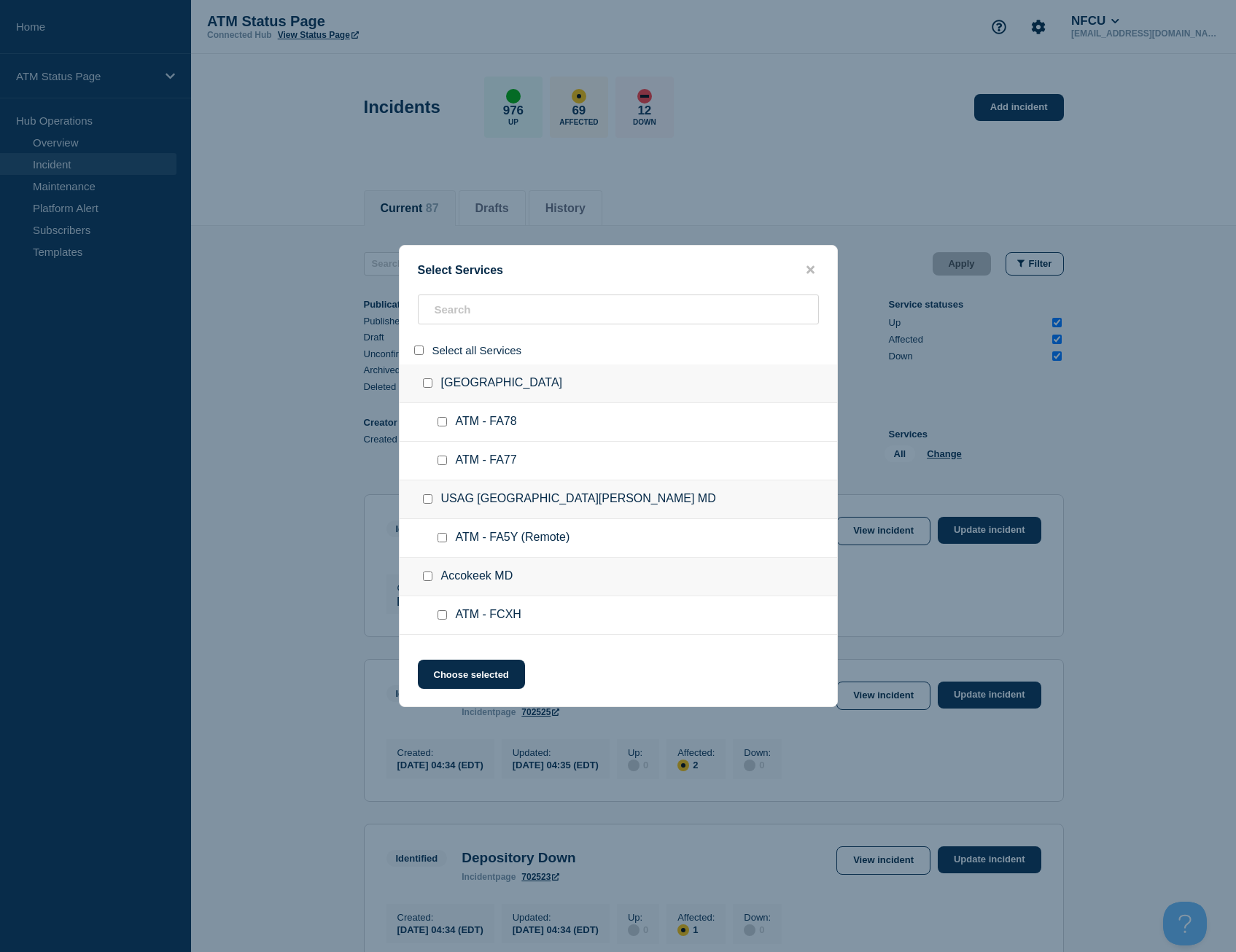
checkbox input "false"
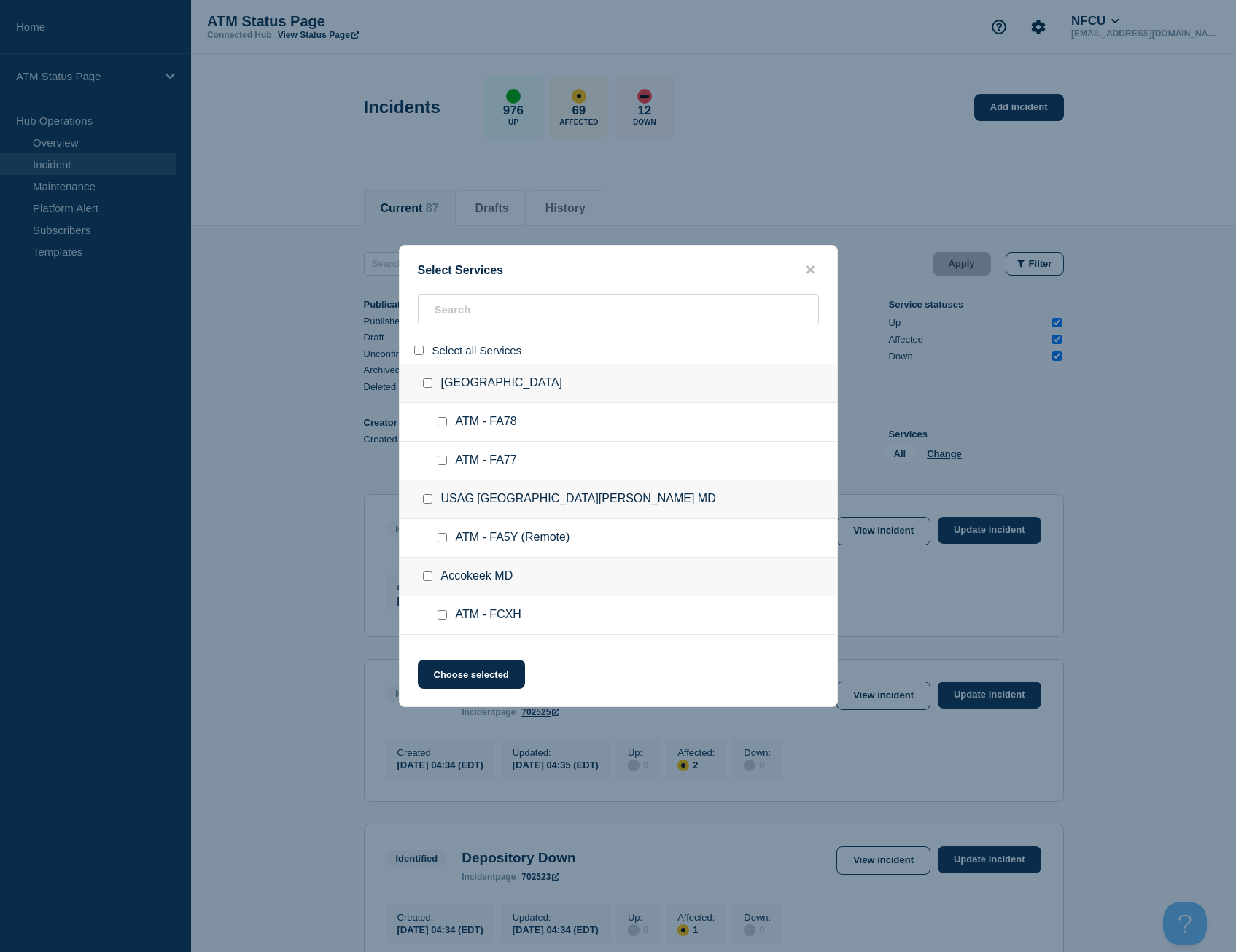
checkbox input "false"
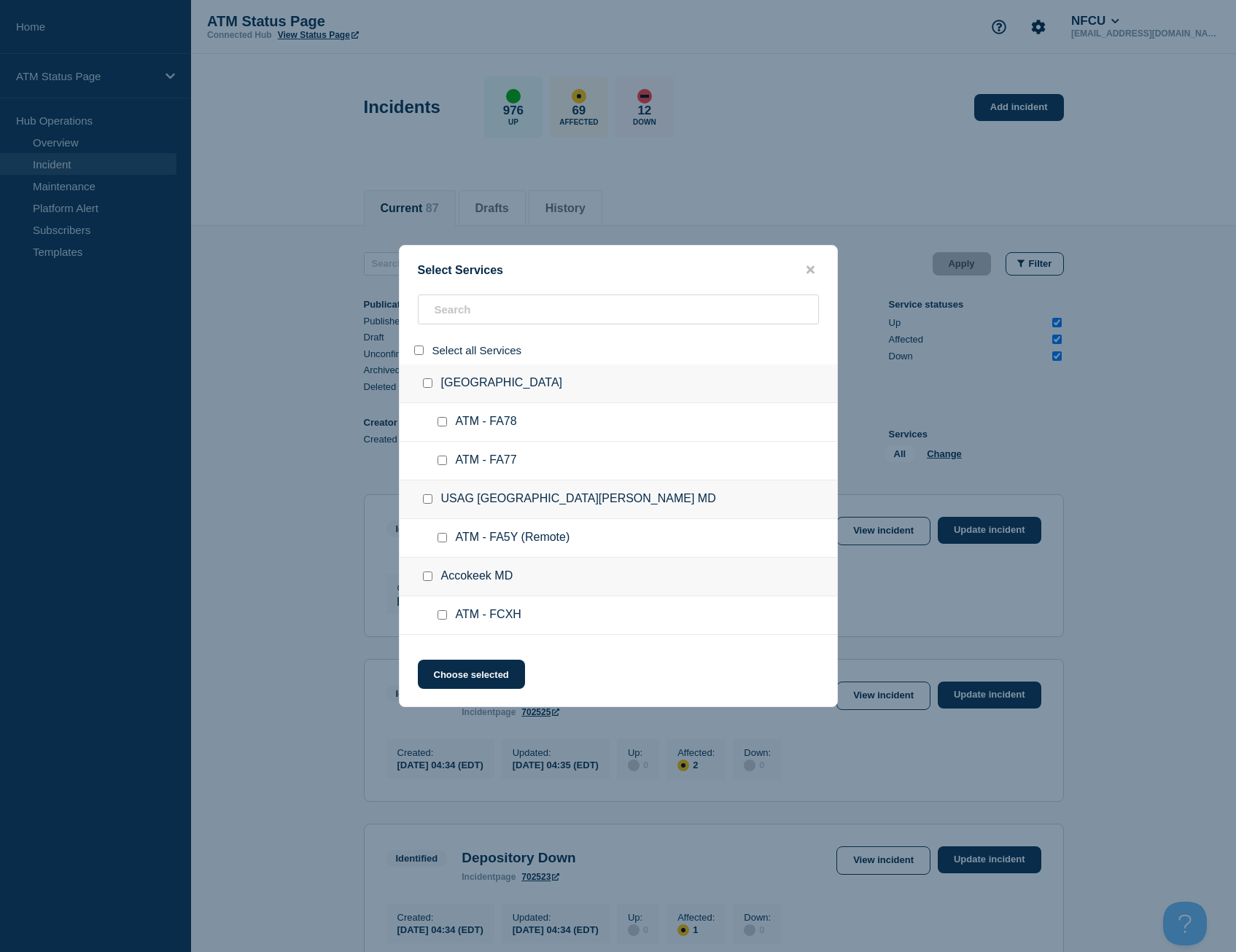
checkbox input "false"
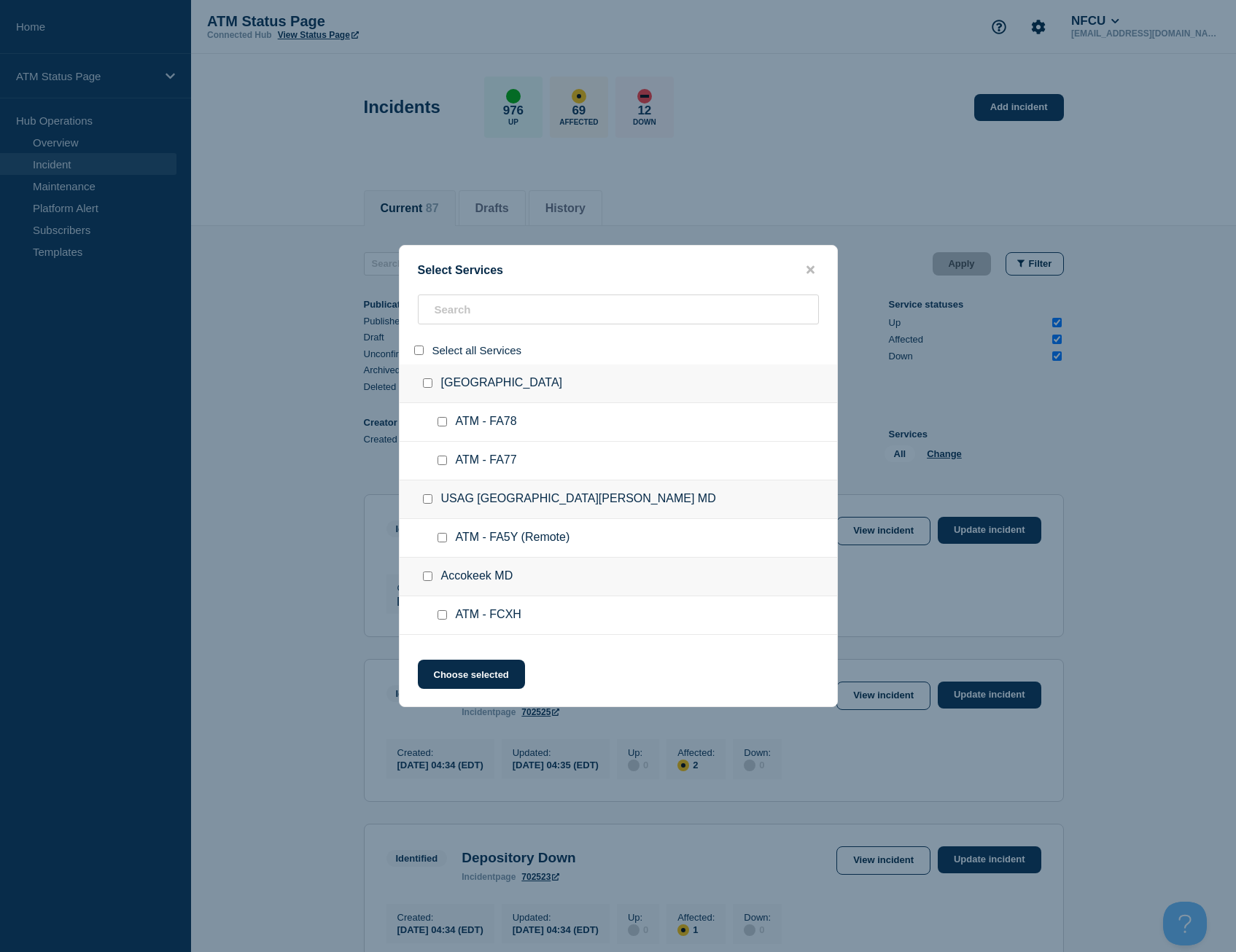
checkbox input "false"
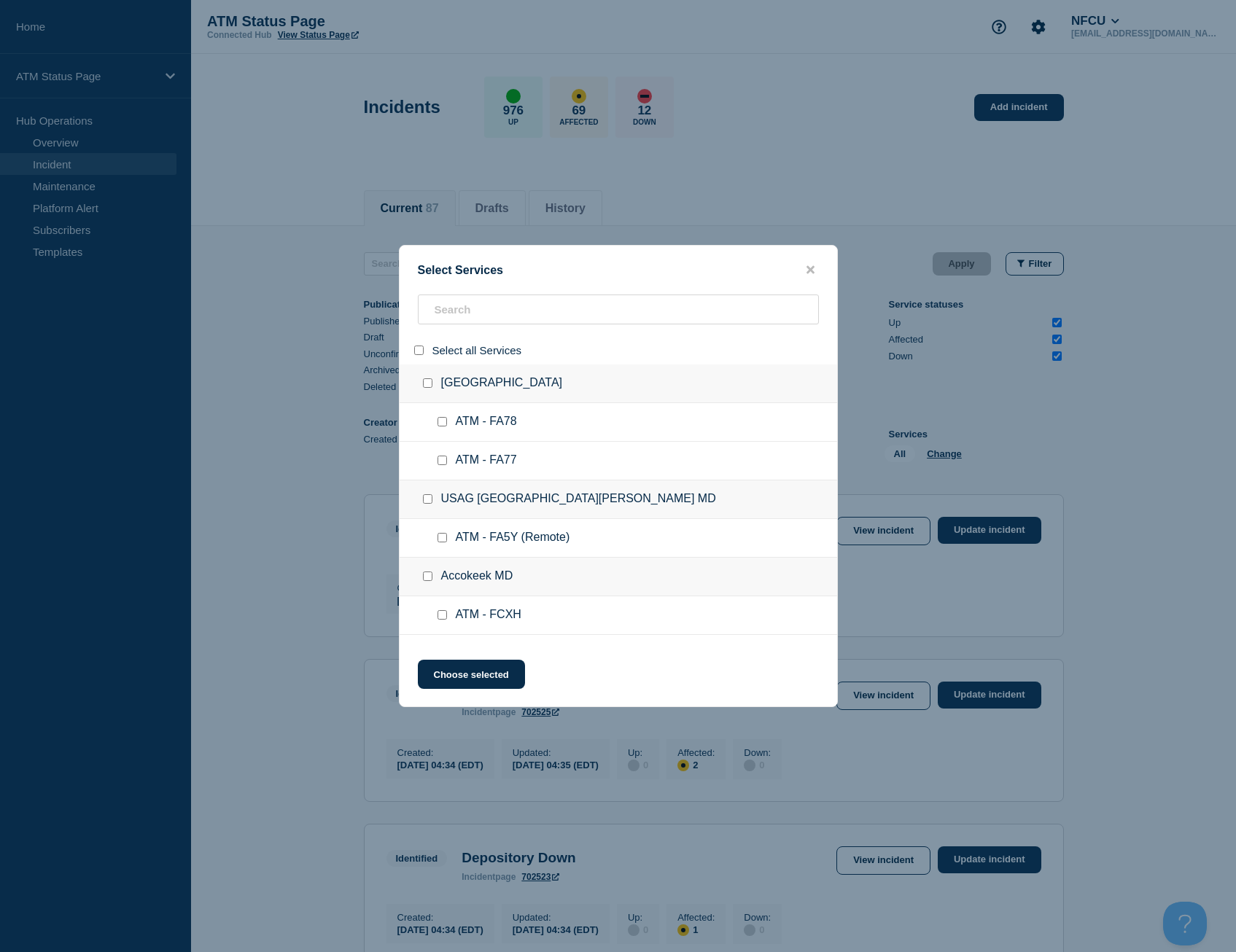
checkbox input "false"
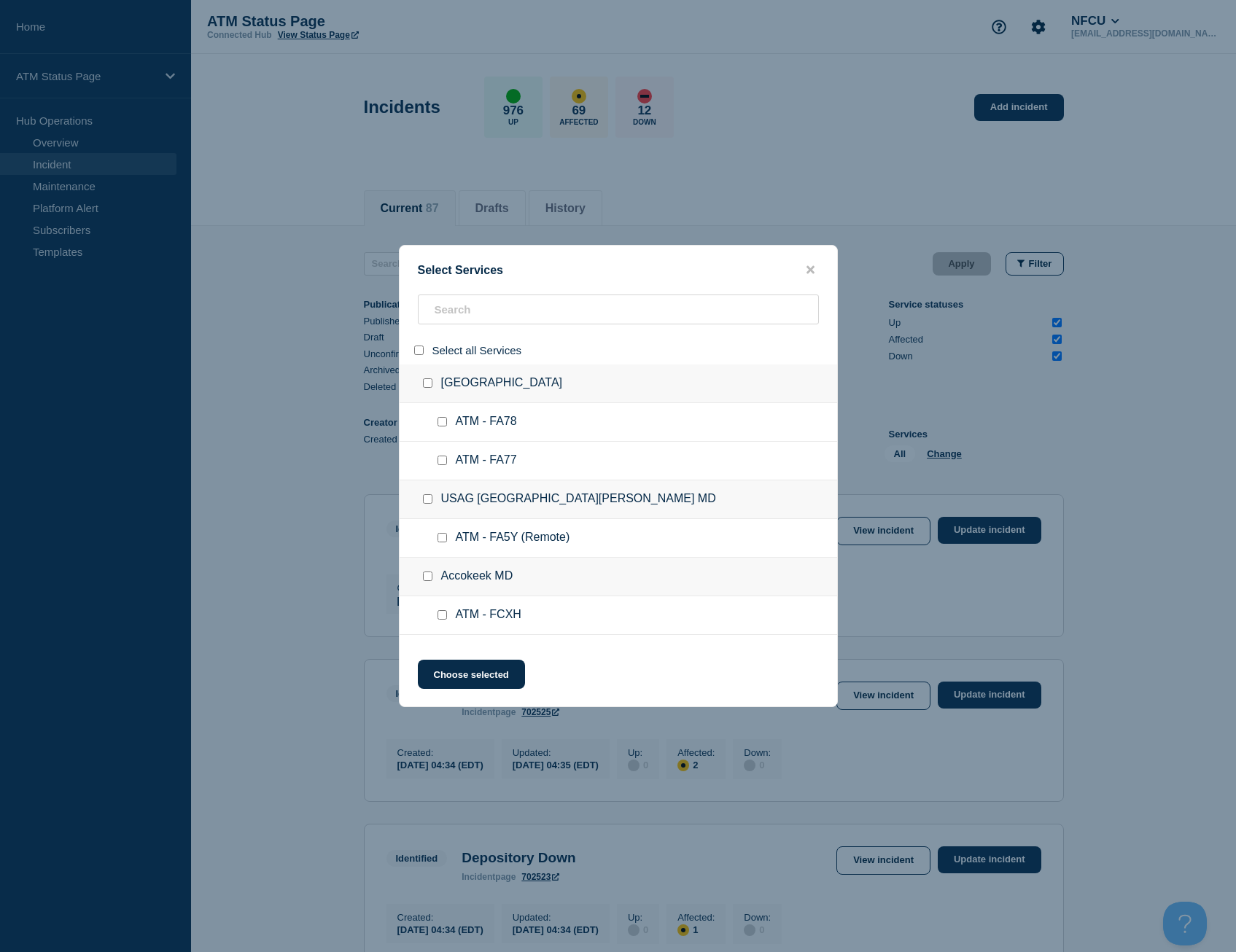
checkbox input "false"
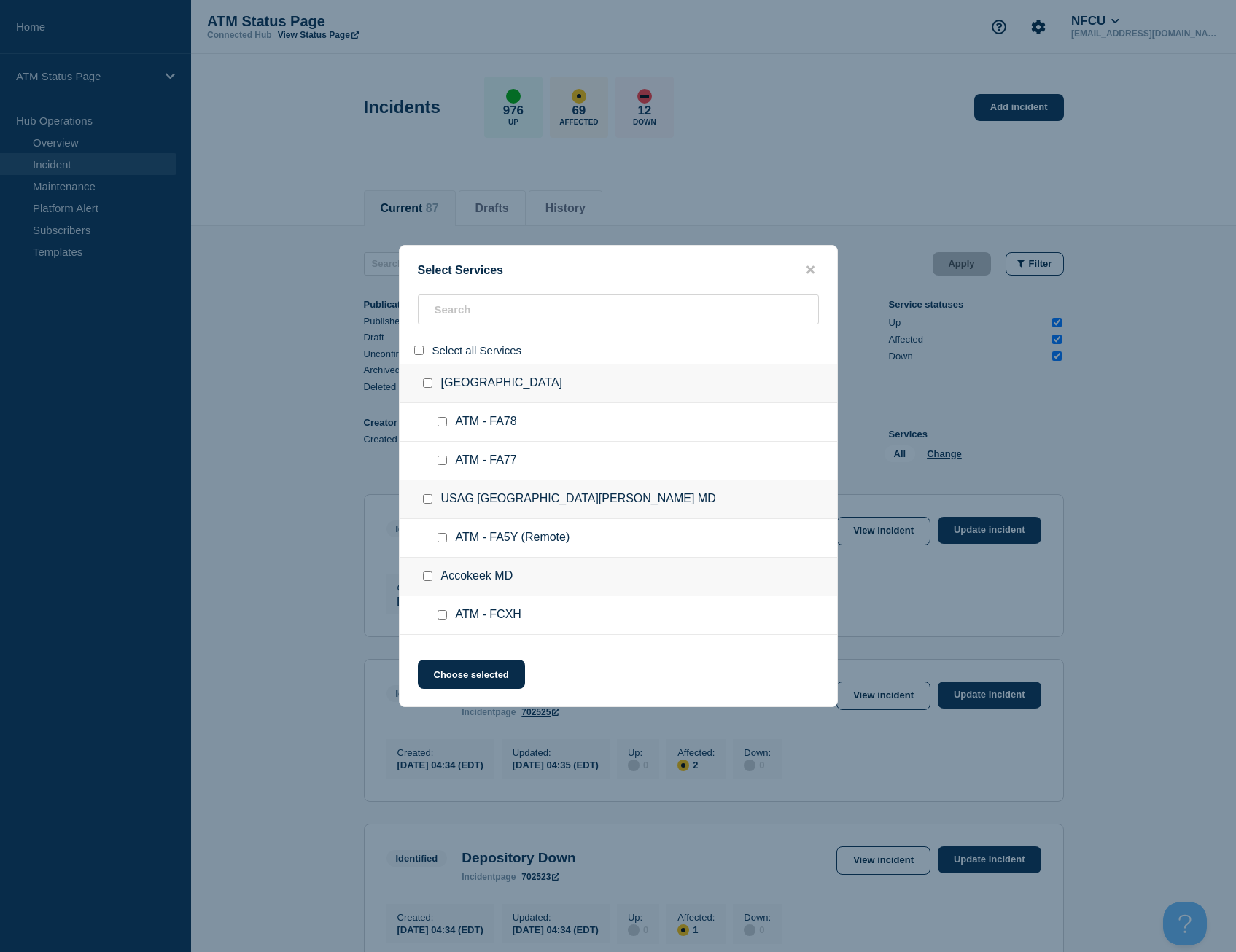
checkbox input "false"
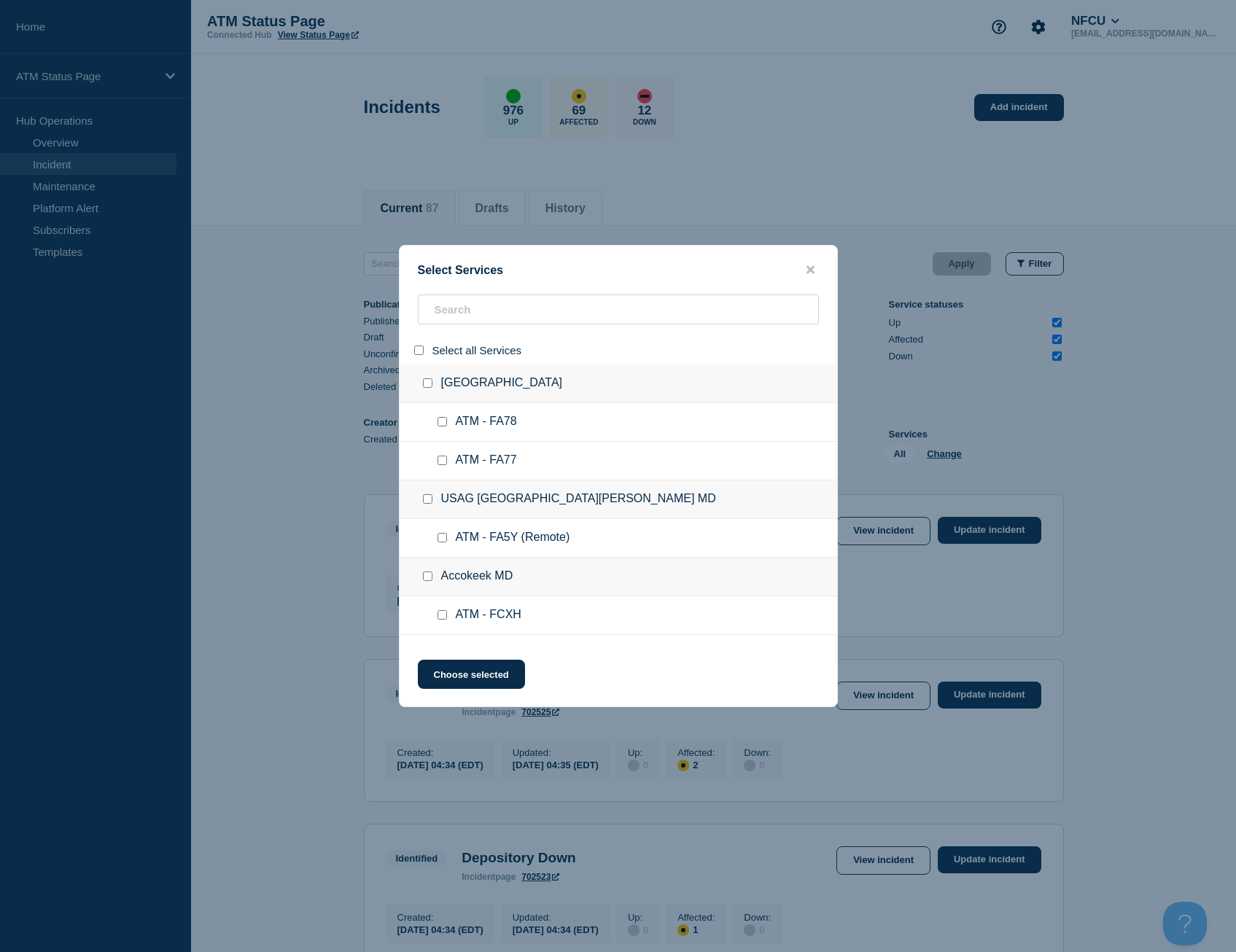
checkbox input "false"
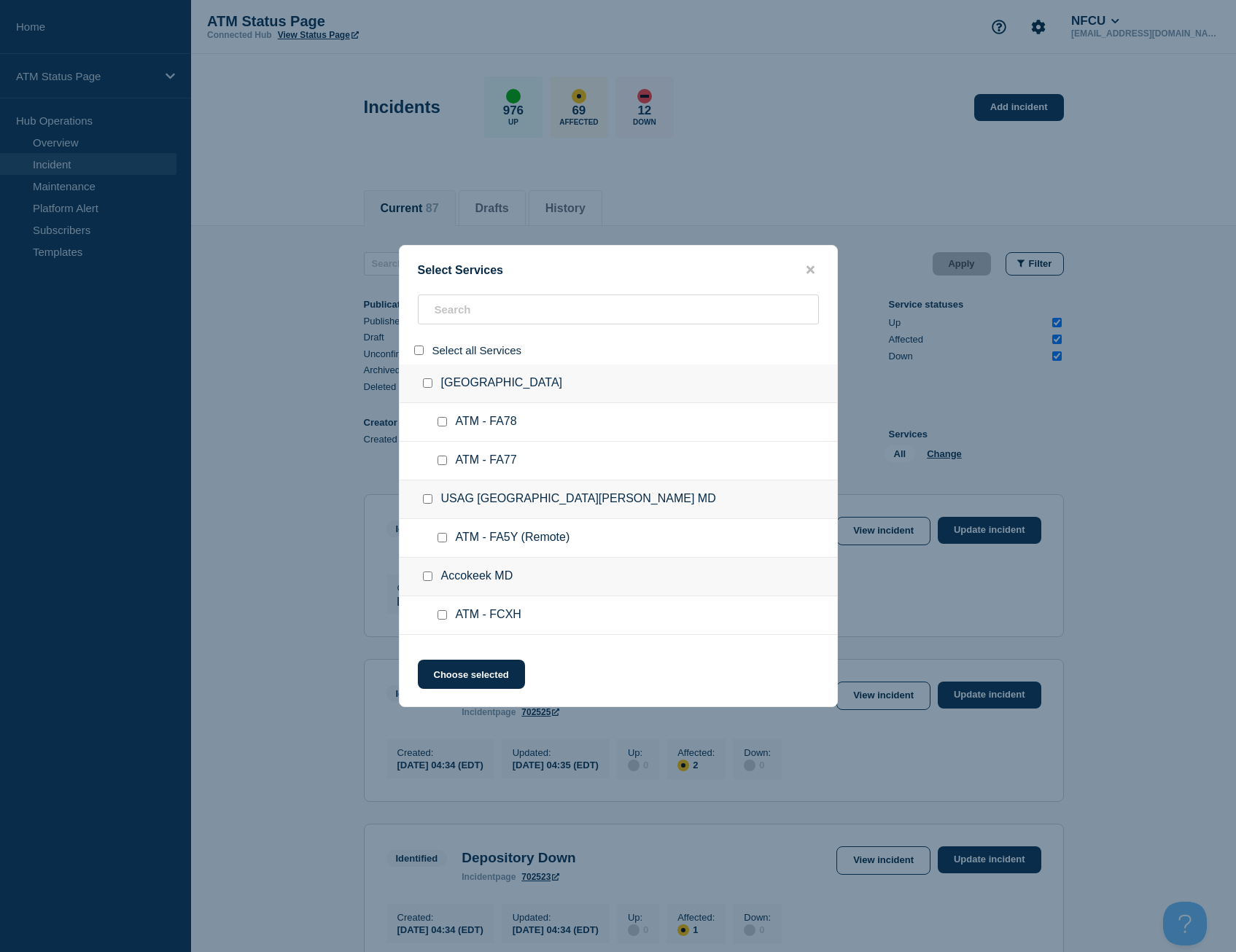
checkbox input "false"
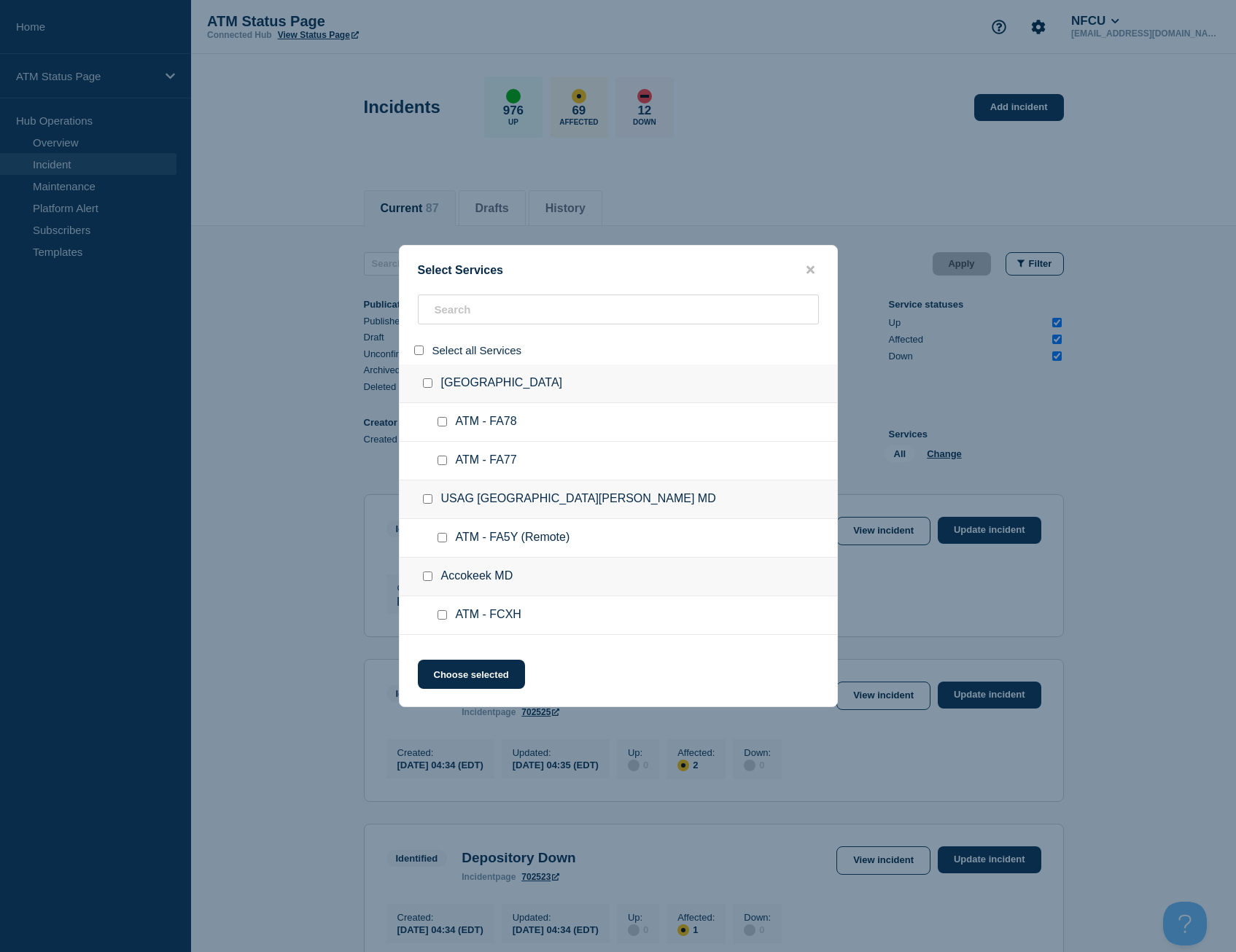
checkbox input "false"
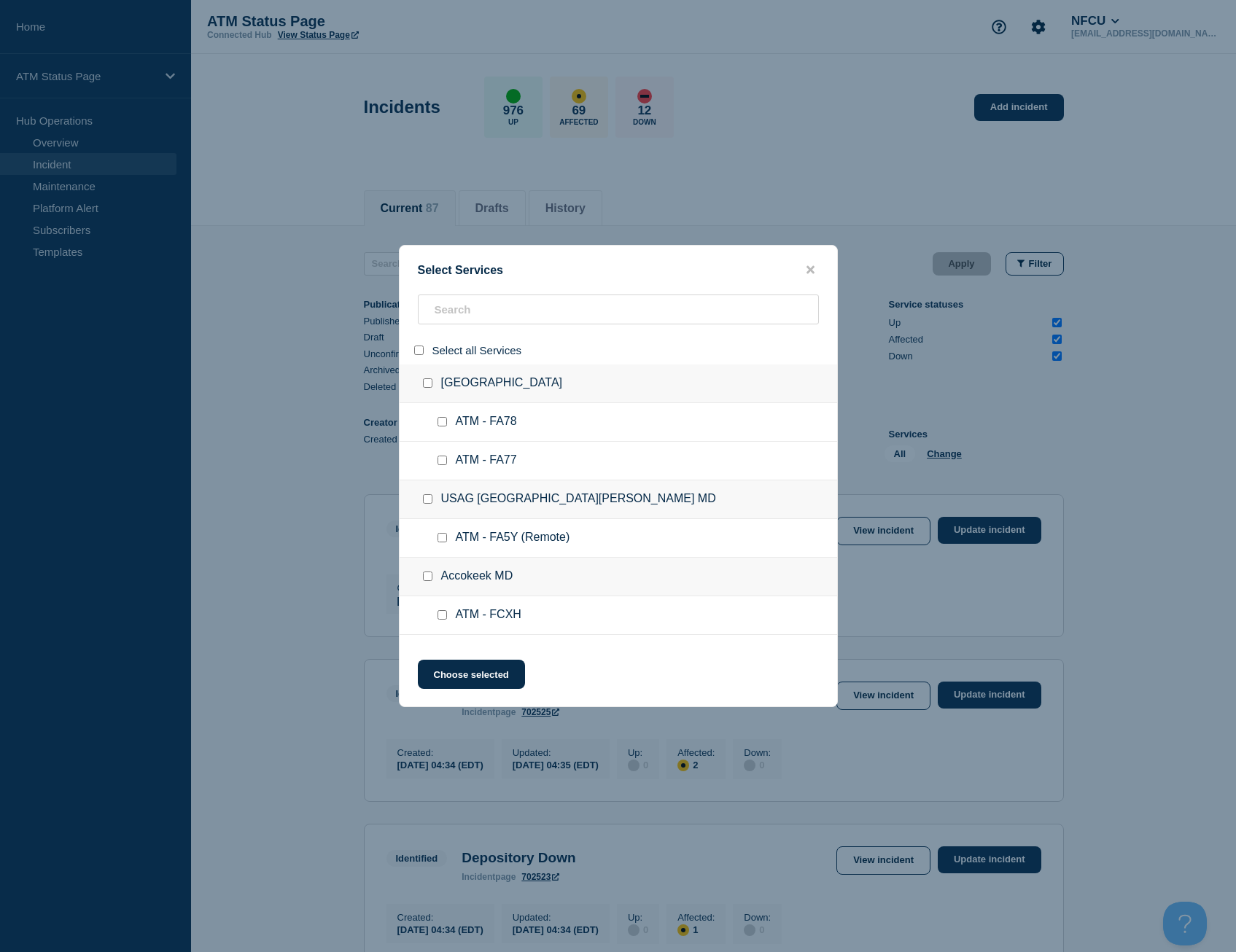
checkbox input "false"
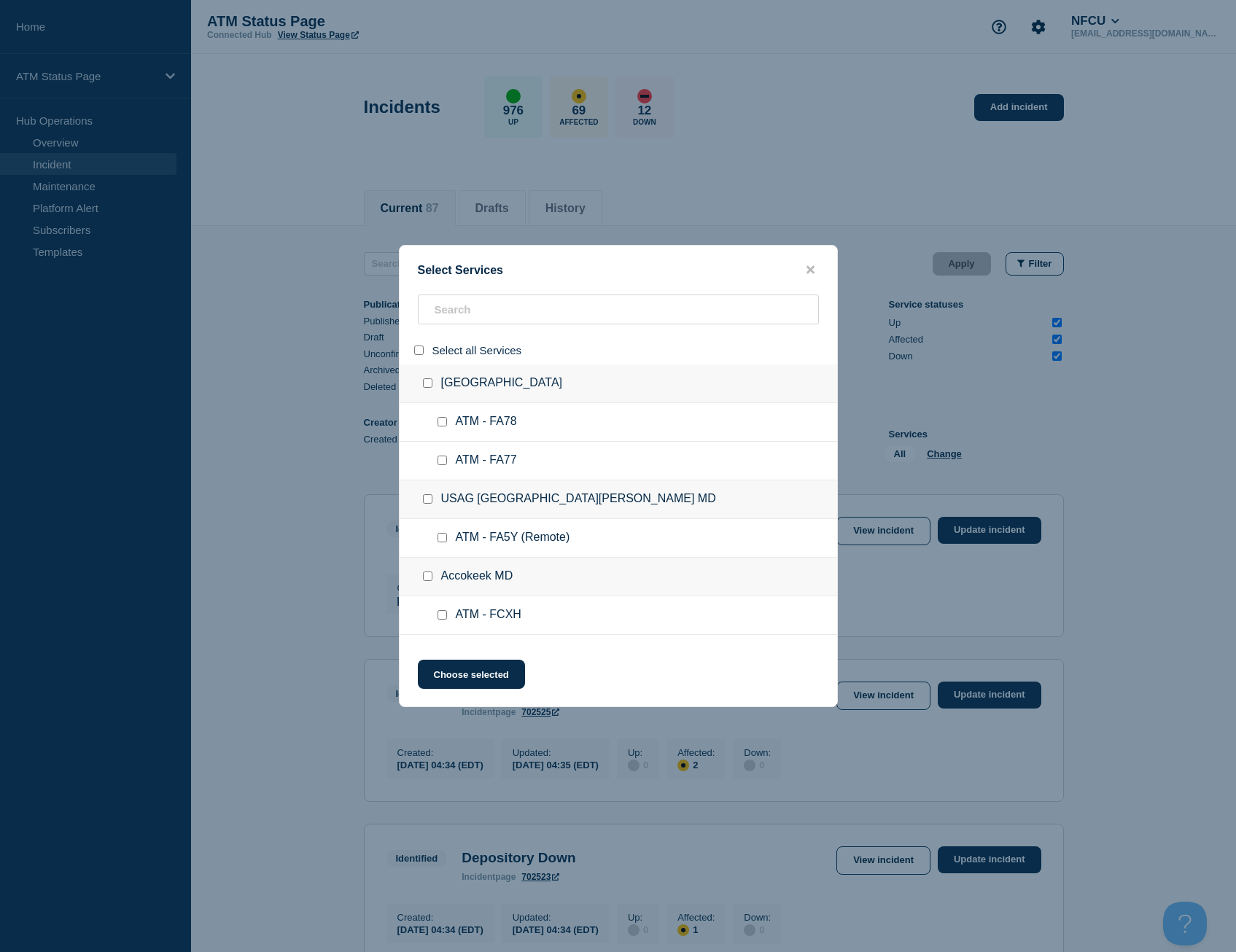
checkbox input "false"
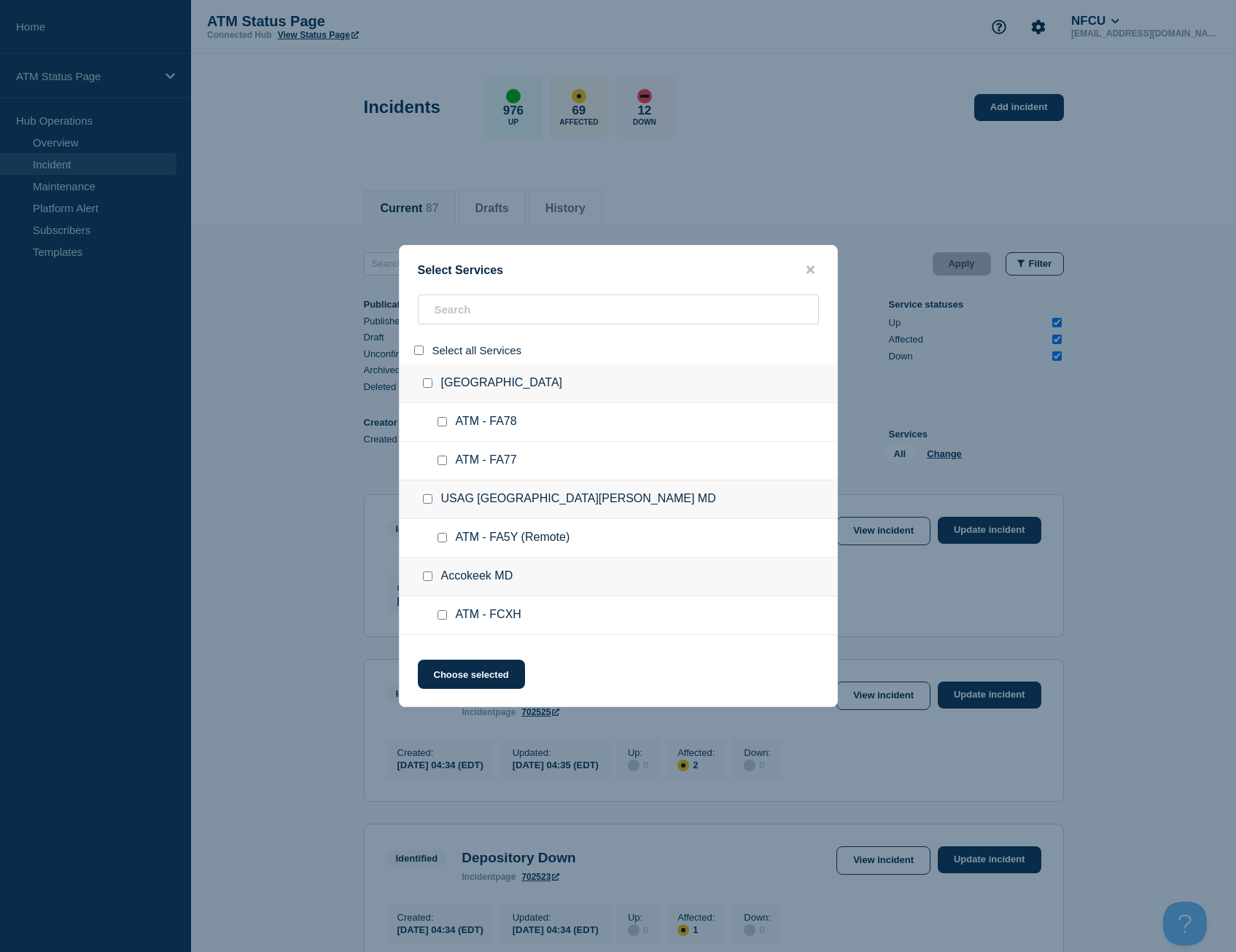
checkbox input "false"
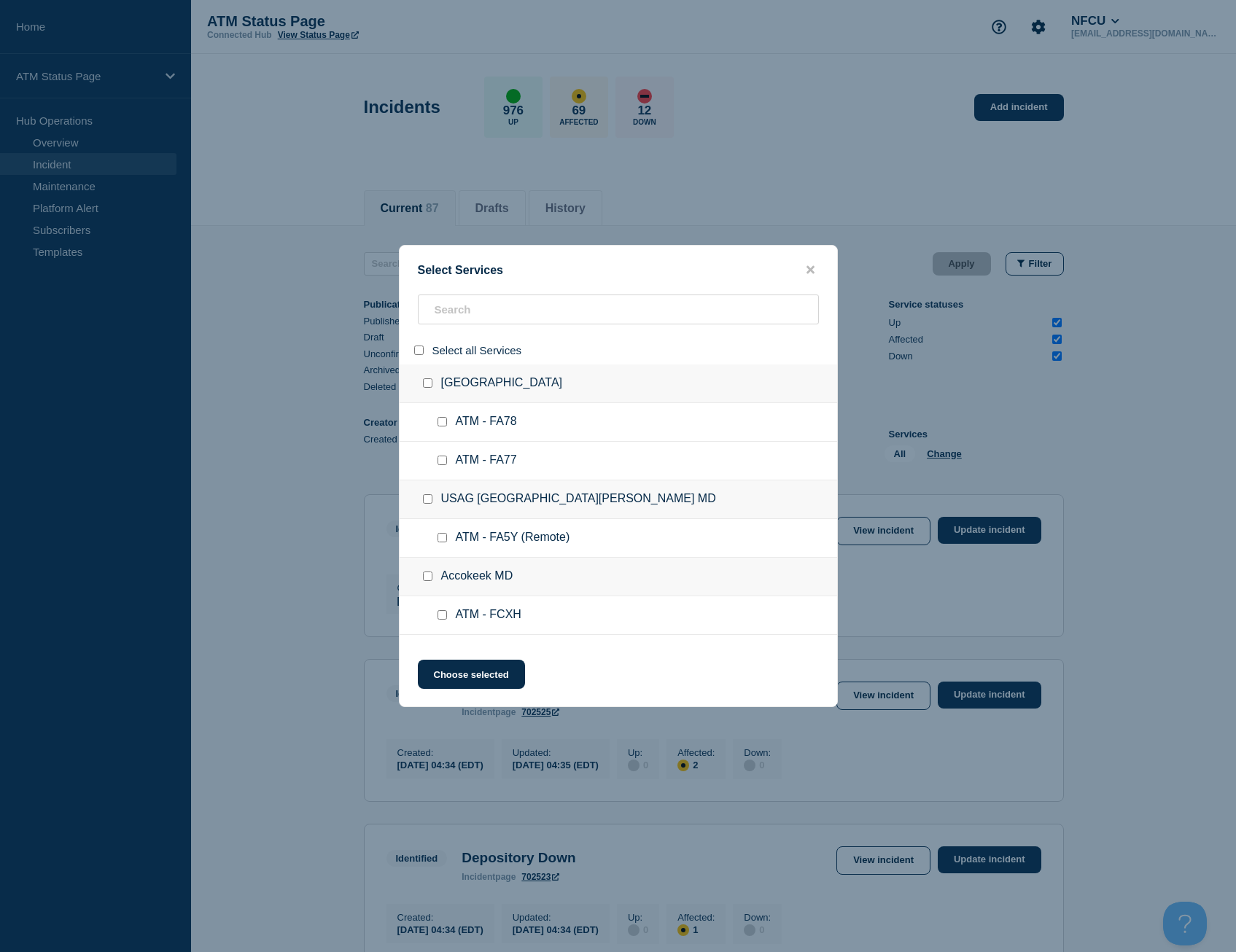
checkbox input "false"
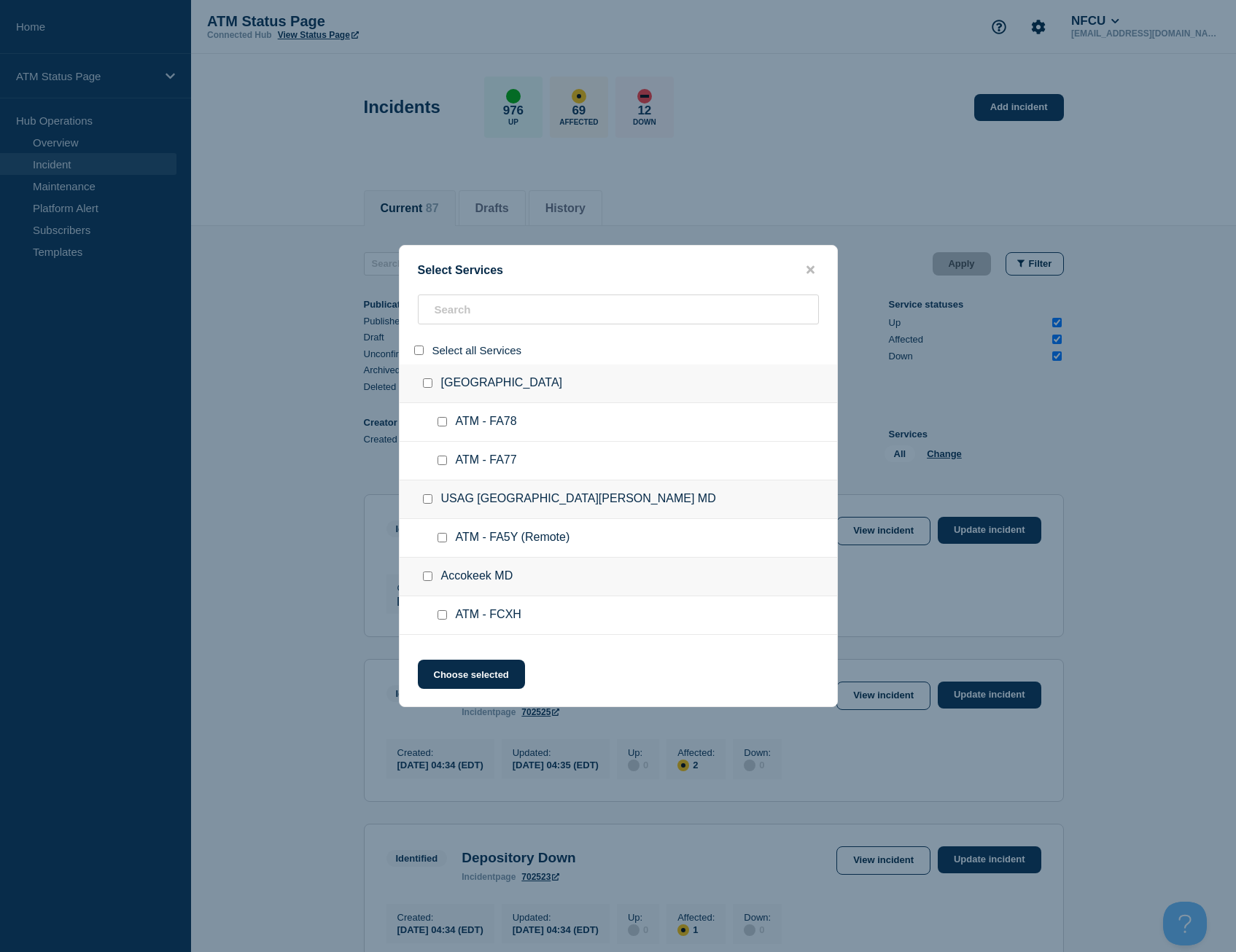
checkbox input "false"
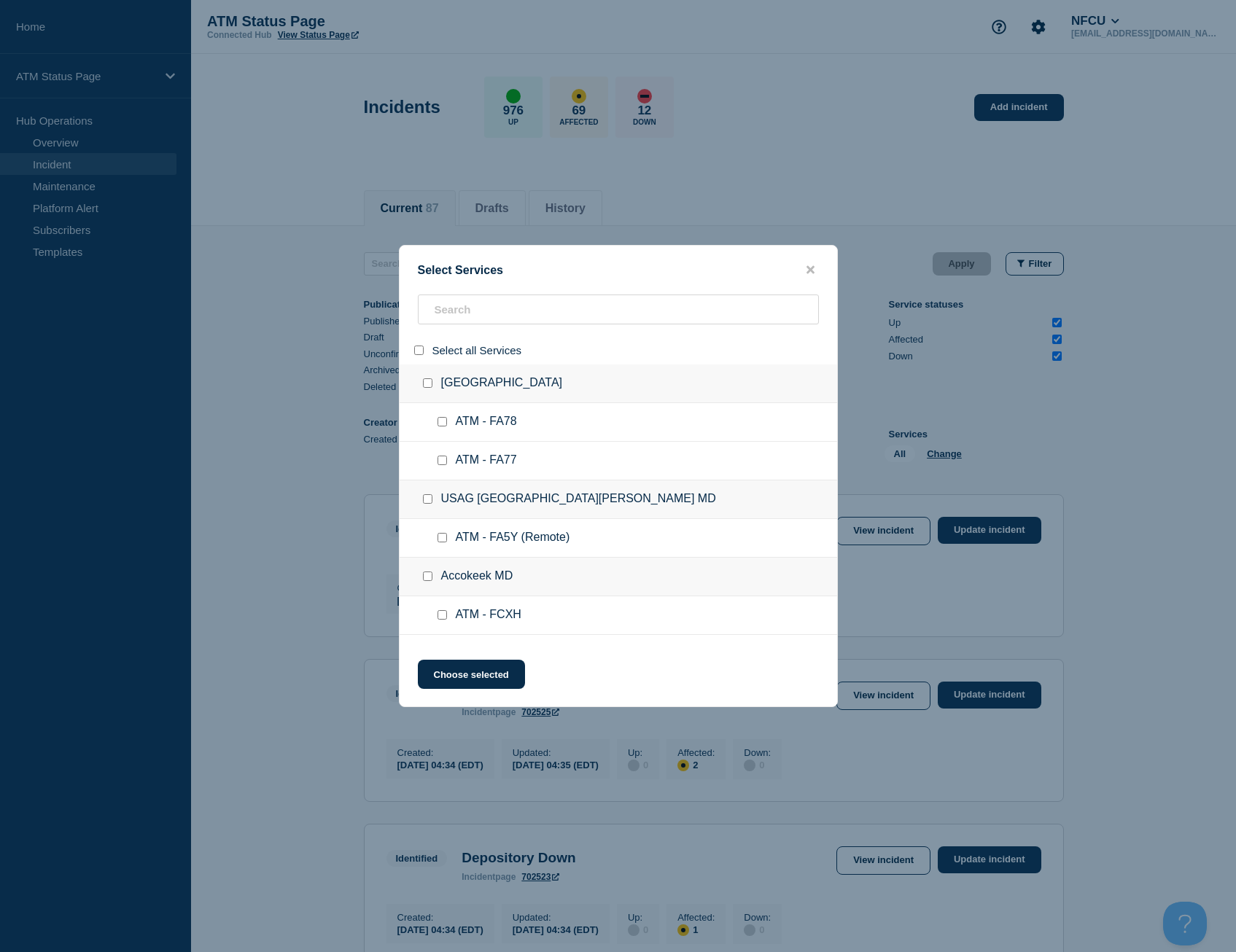
checkbox input "false"
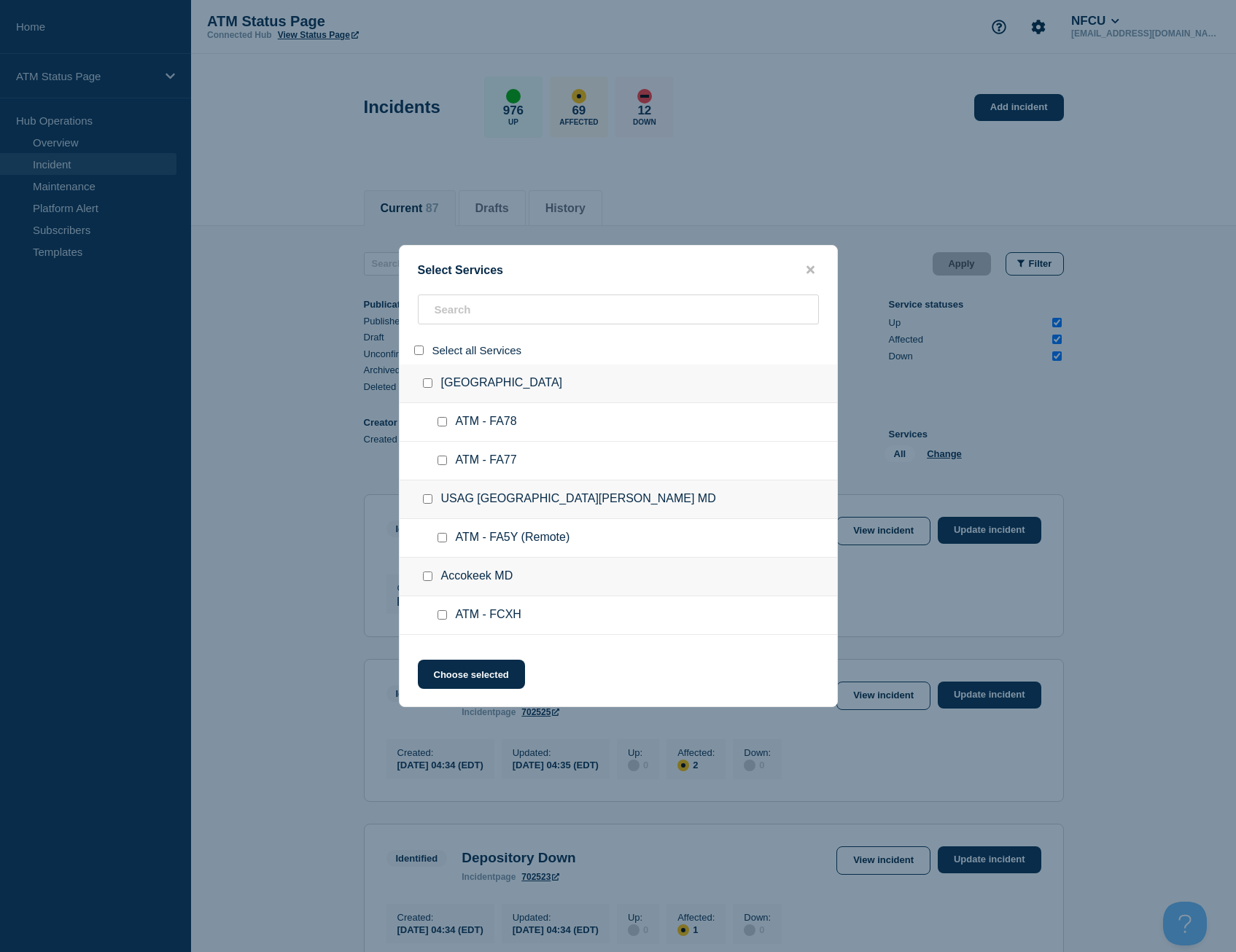
checkbox input "false"
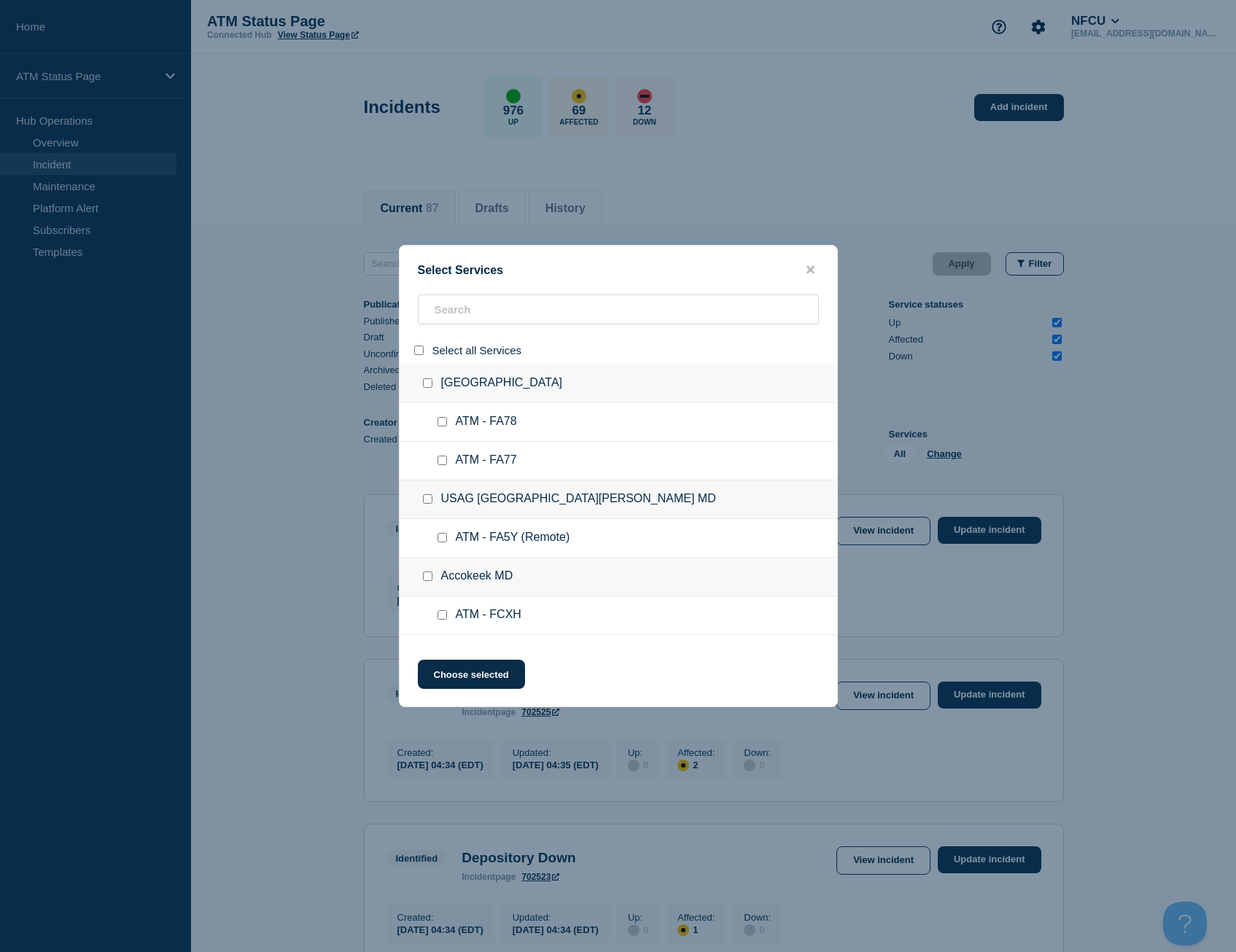
checkbox input "false"
click at [502, 314] on input "search" at bounding box center [618, 309] width 401 height 30
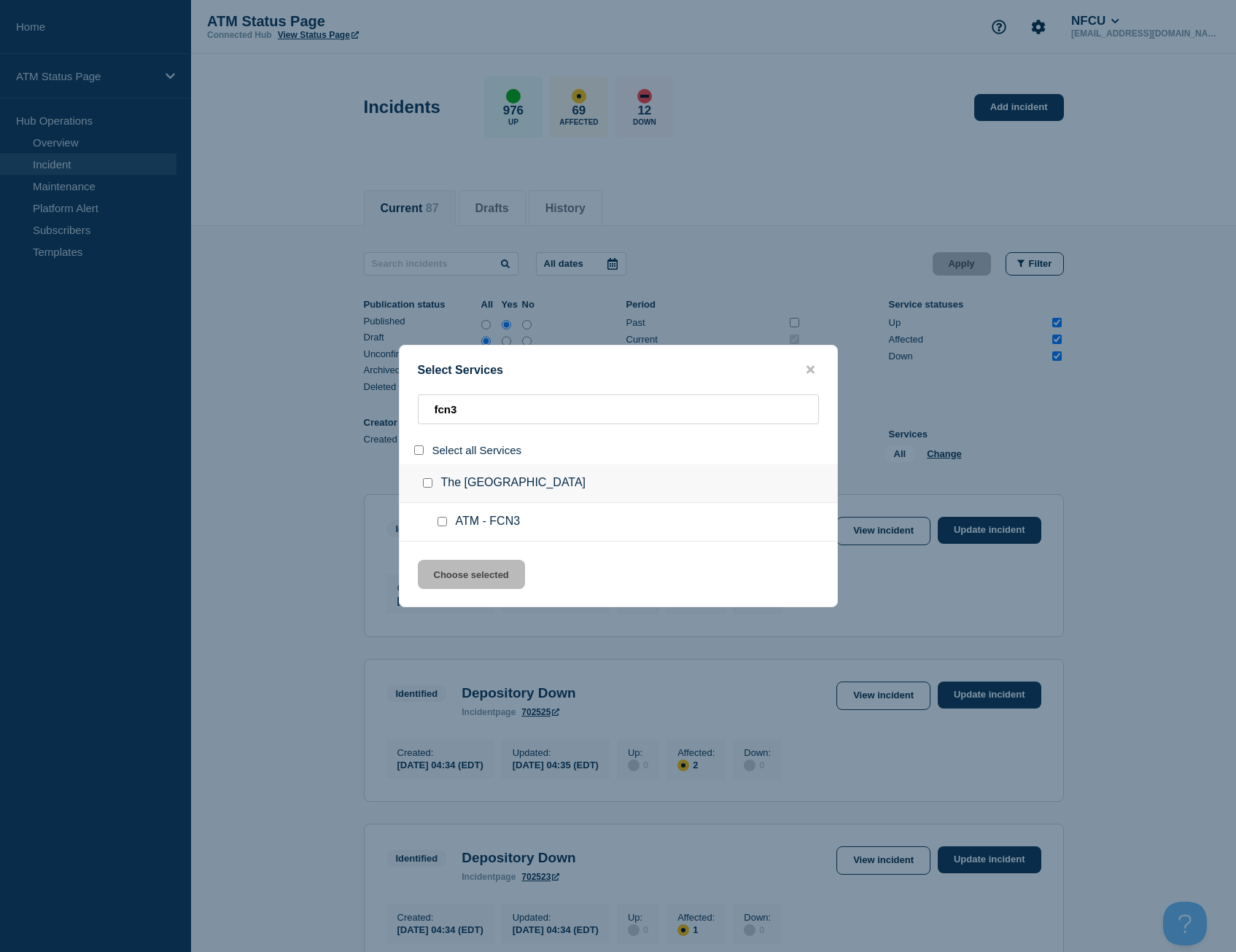
click at [421, 450] on input "select all" at bounding box center [419, 450] width 10 height 10
click at [481, 581] on button "Choose selected" at bounding box center [472, 574] width 108 height 29
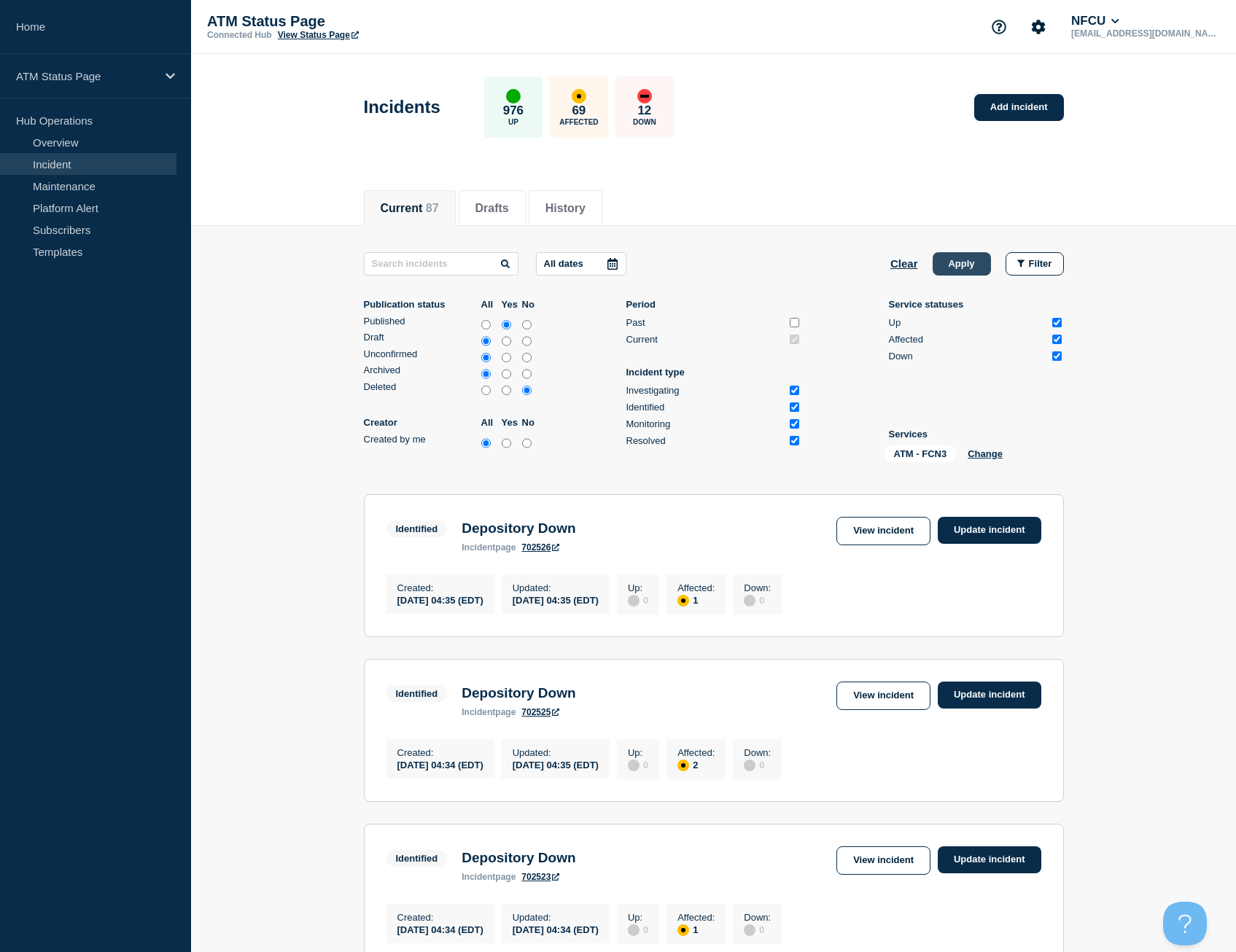
click at [951, 262] on button "Apply" at bounding box center [962, 264] width 59 height 23
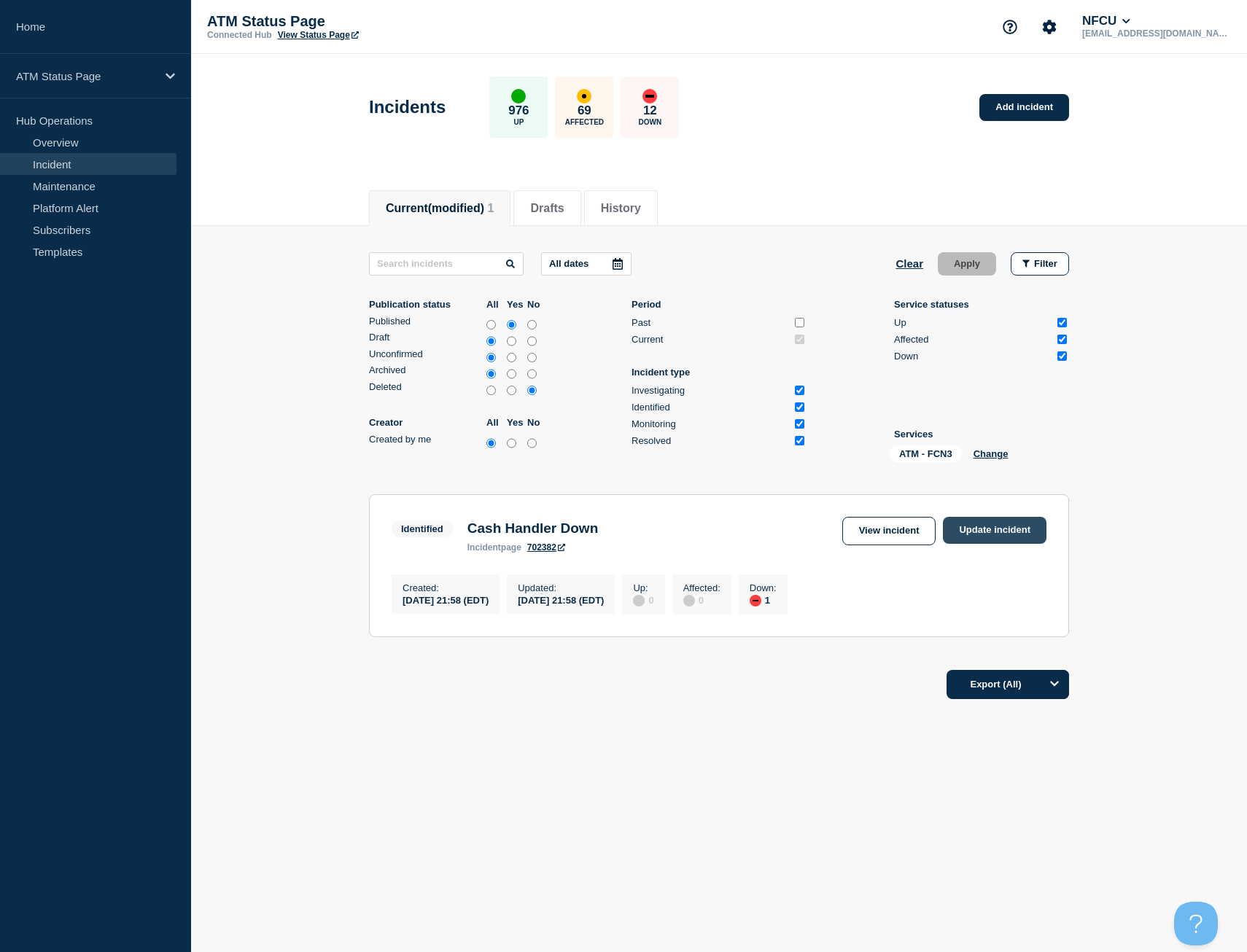
click at [986, 530] on link "Update incident" at bounding box center [994, 530] width 104 height 27
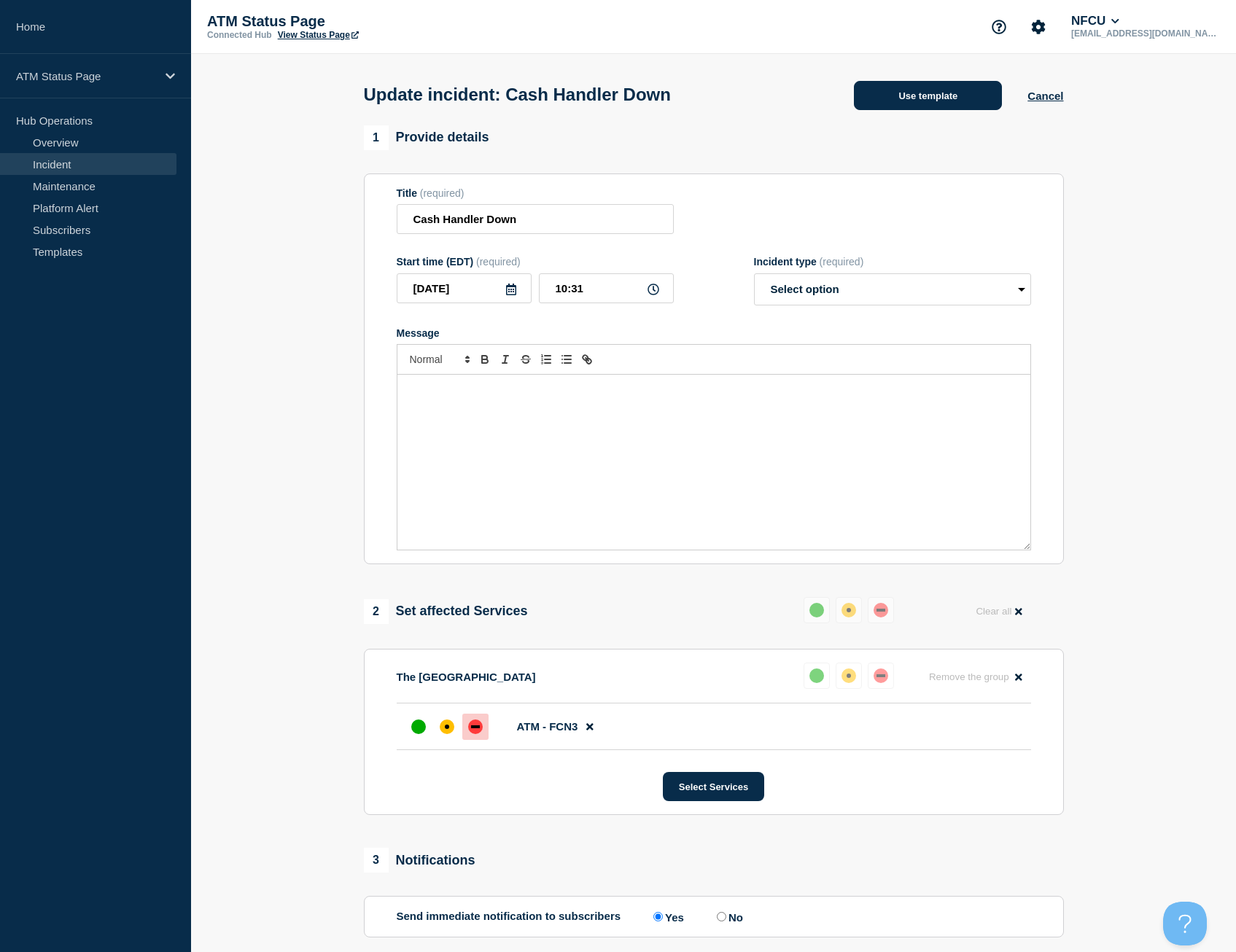
click at [908, 90] on button "Use template" at bounding box center [928, 96] width 148 height 29
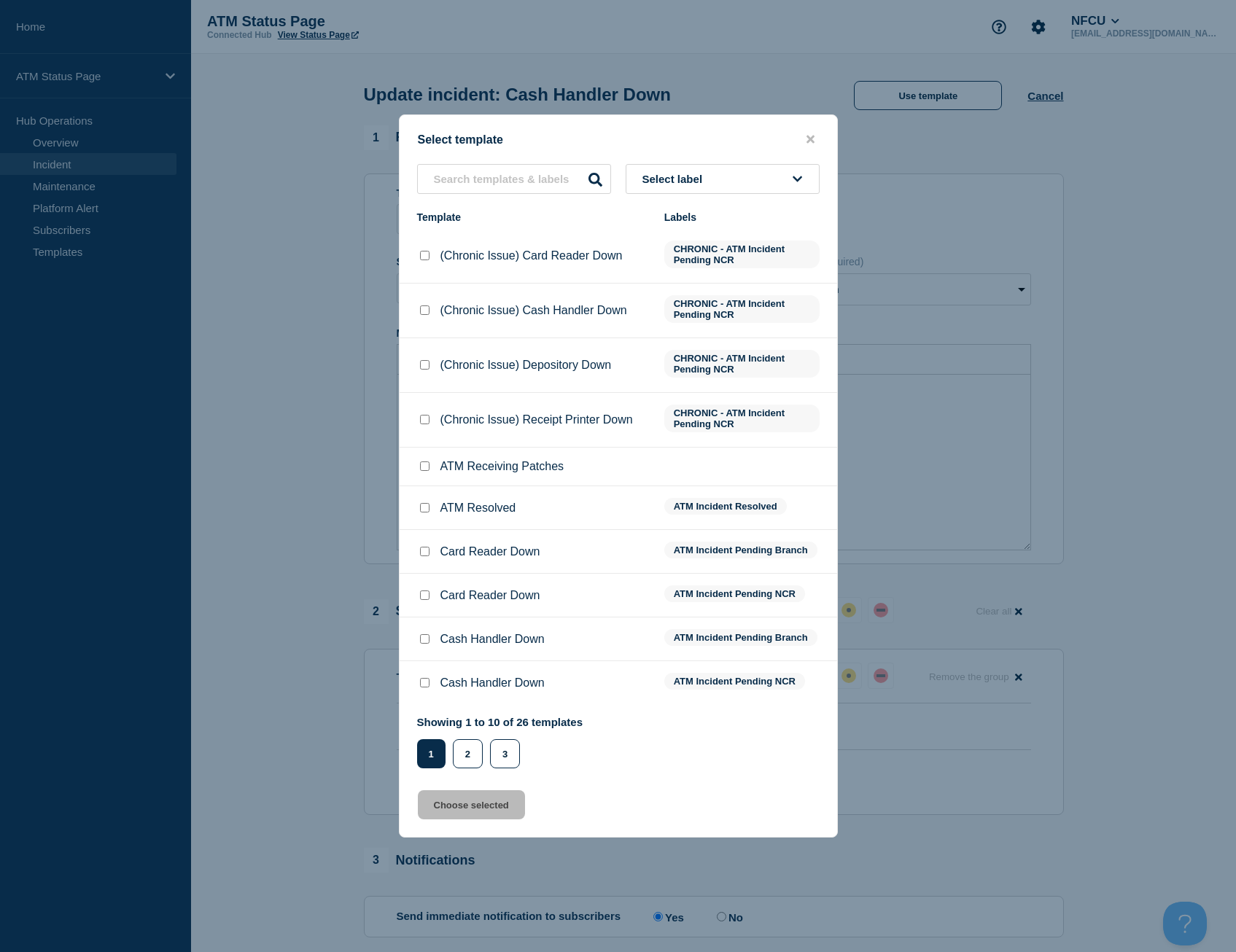
click at [429, 516] on div at bounding box center [424, 508] width 15 height 15
click at [427, 505] on input "ATM Resolved checkbox" at bounding box center [425, 508] width 10 height 10
click at [484, 799] on button "Choose selected" at bounding box center [472, 805] width 108 height 29
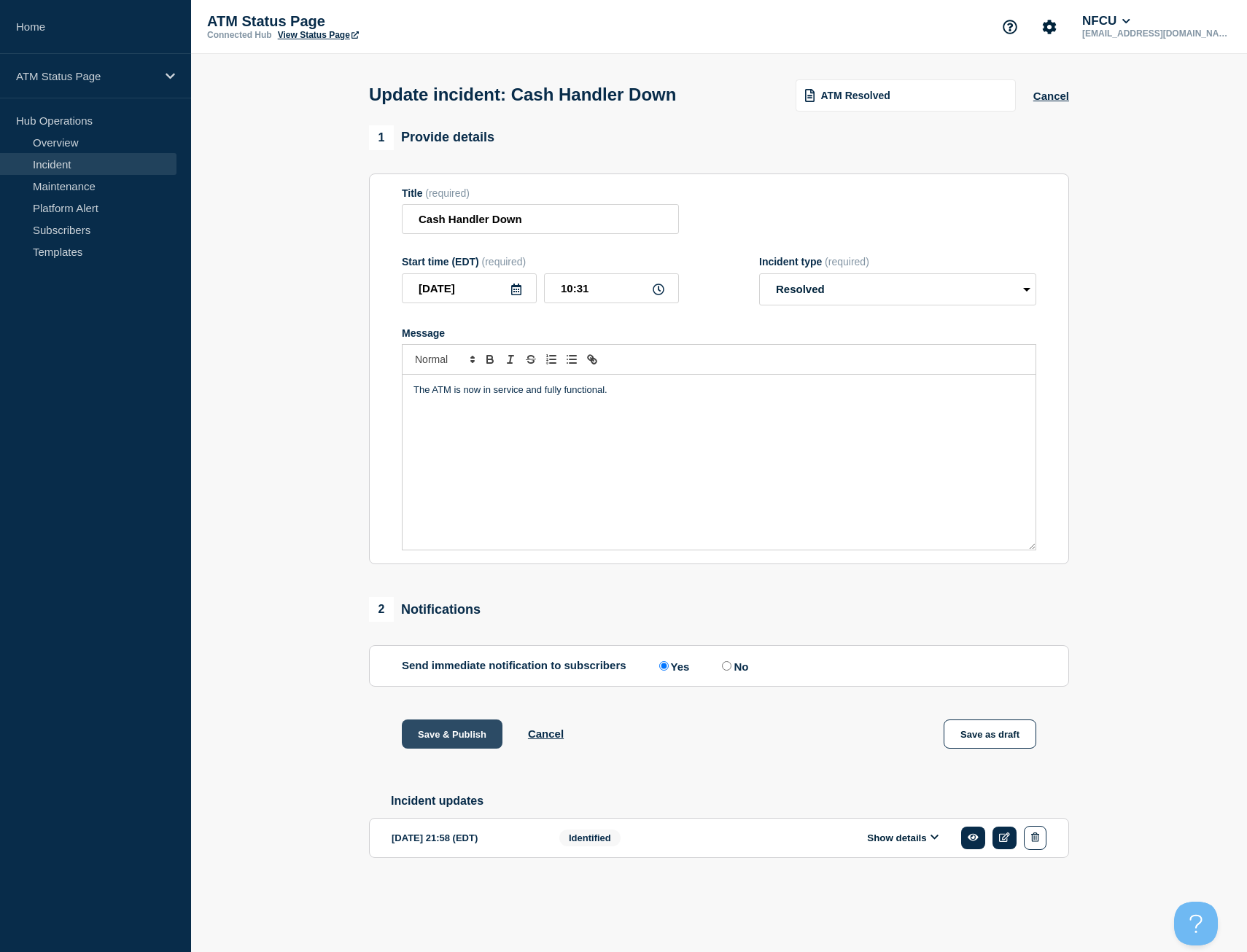
click at [474, 746] on button "Save & Publish" at bounding box center [452, 734] width 101 height 29
